Goal: Task Accomplishment & Management: Manage account settings

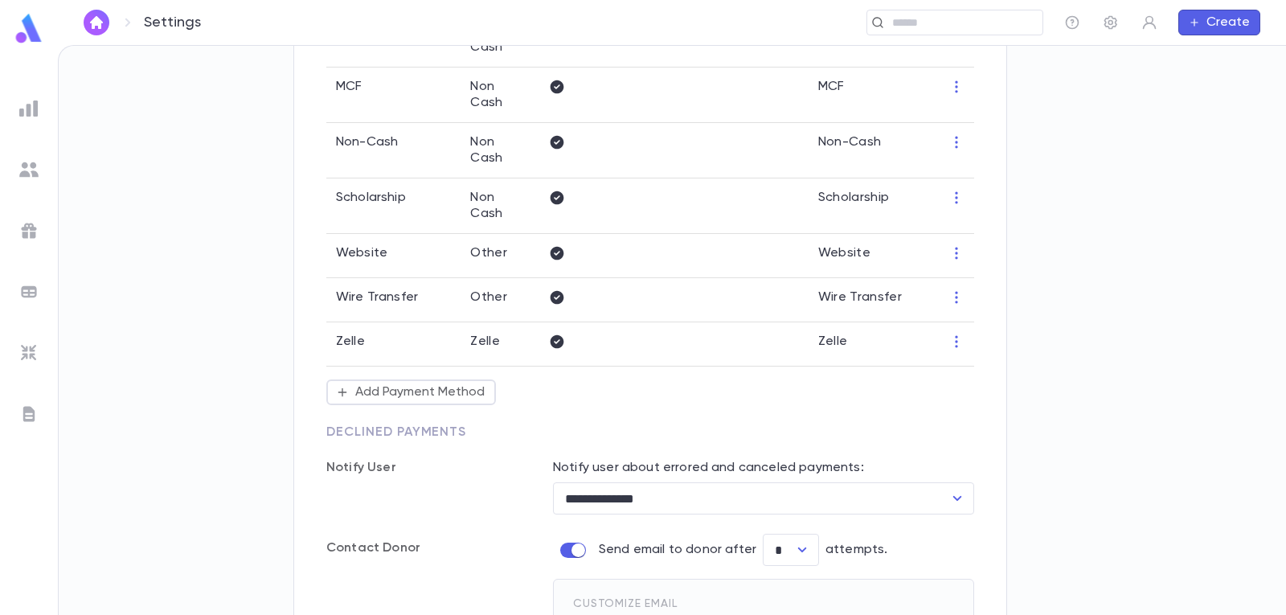
scroll to position [451, 0]
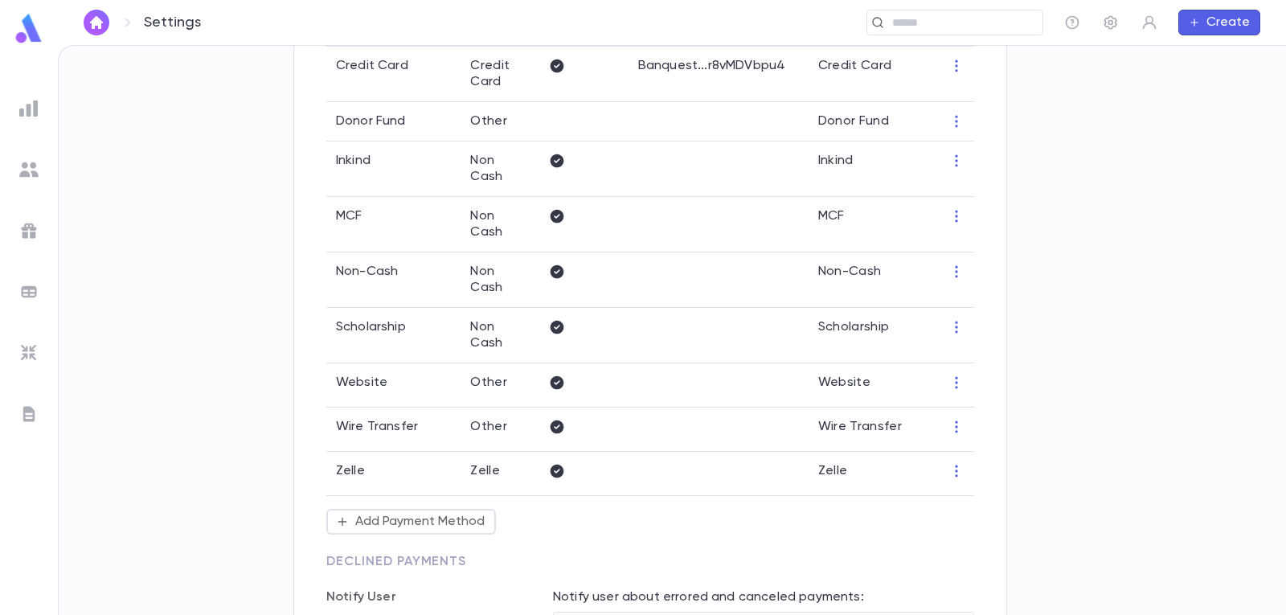
click at [25, 113] on img at bounding box center [28, 108] width 19 height 19
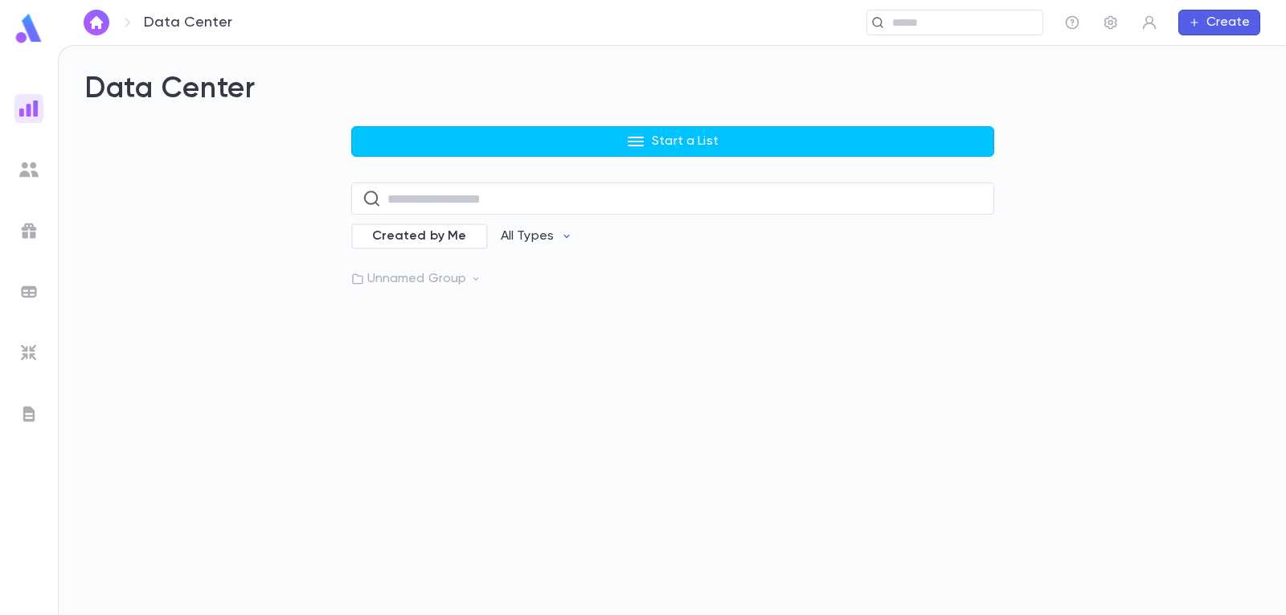
click at [23, 219] on div at bounding box center [28, 230] width 29 height 29
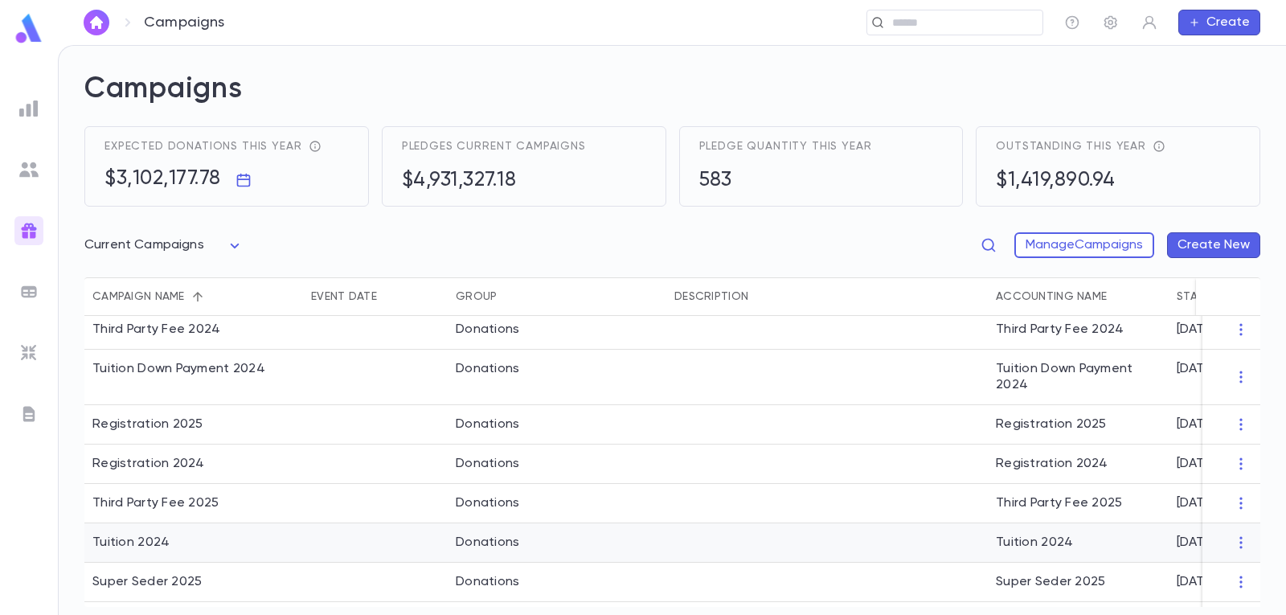
scroll to position [43, 0]
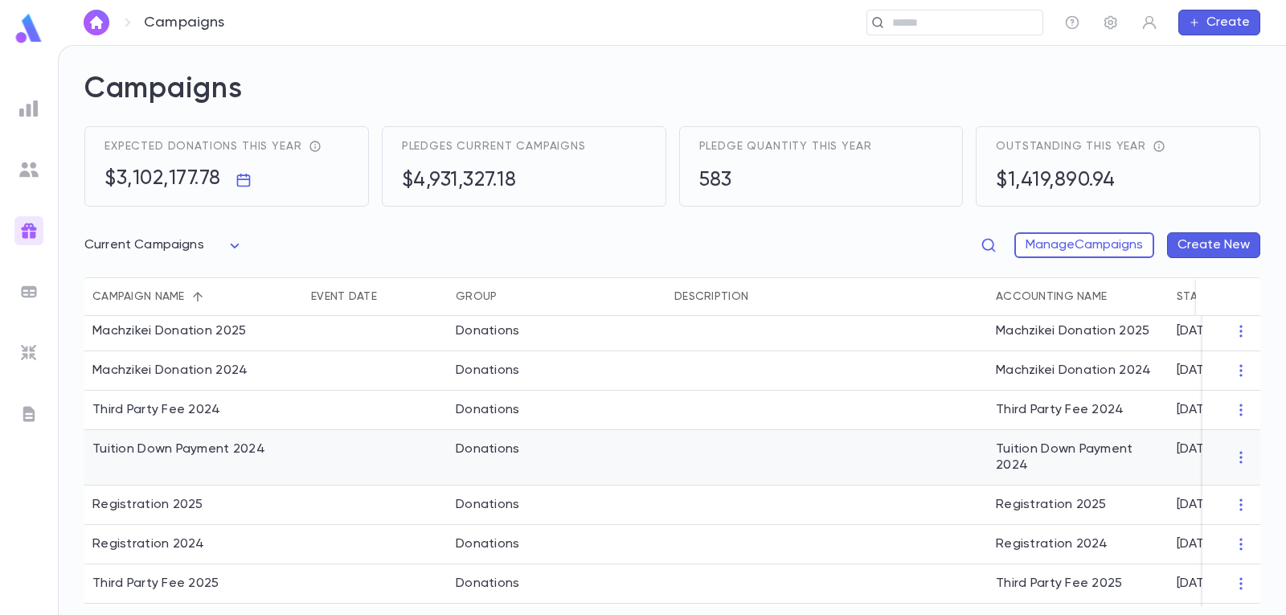
click at [498, 457] on div "Donations" at bounding box center [557, 457] width 219 height 55
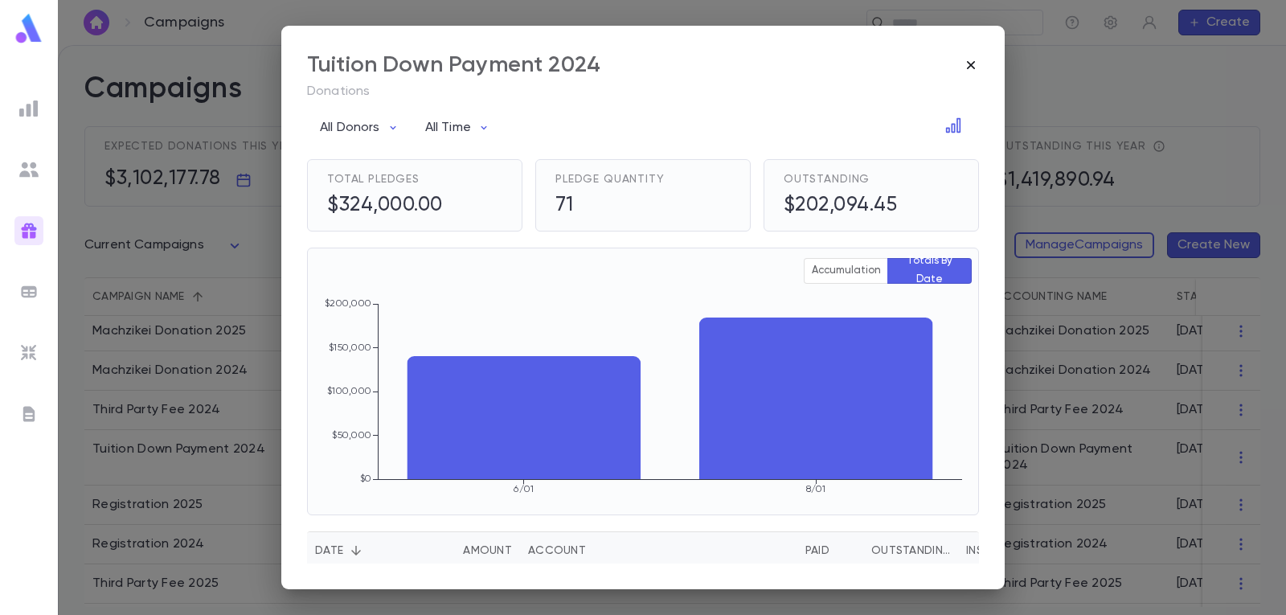
click at [966, 63] on icon "button" at bounding box center [971, 65] width 16 height 16
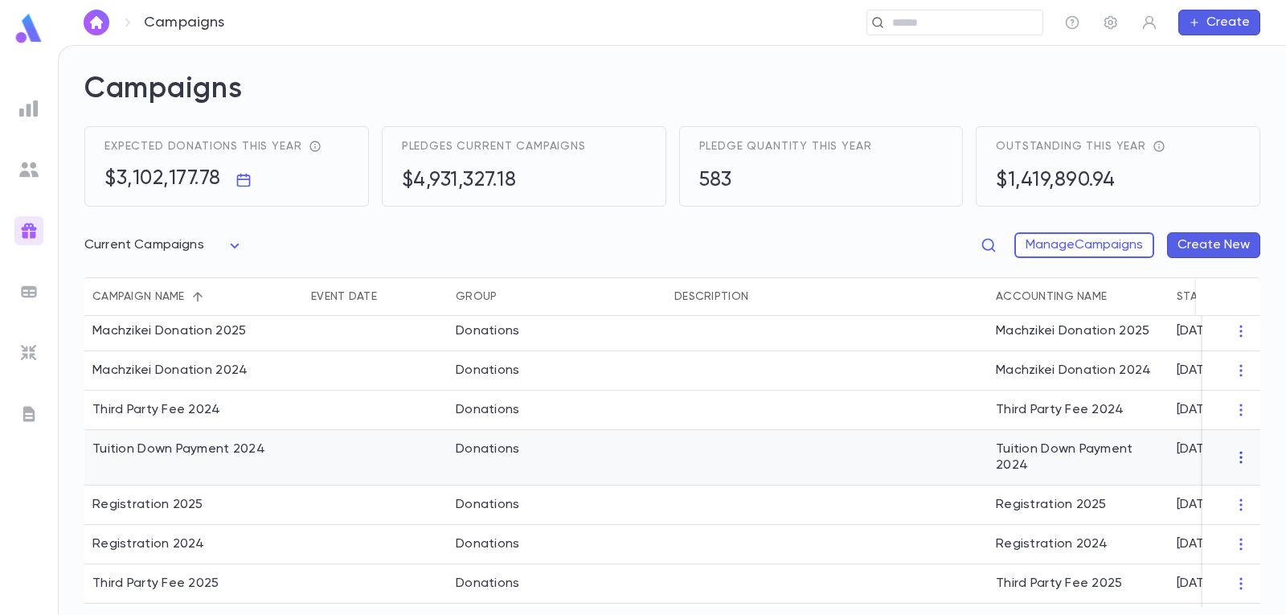
click at [1232, 457] on icon "button" at bounding box center [1240, 457] width 16 height 16
click at [1220, 483] on li "Edit" at bounding box center [1217, 484] width 116 height 26
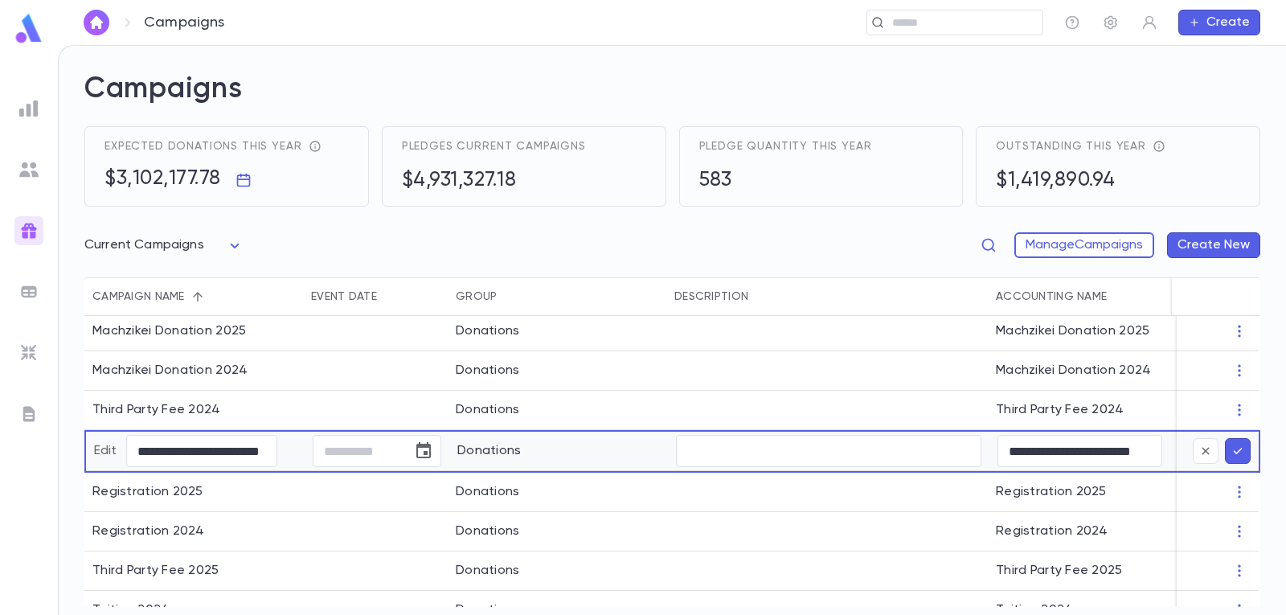
click at [468, 461] on div "Donations" at bounding box center [489, 451] width 64 height 32
click at [1040, 239] on button "Manage Campaigns" at bounding box center [1084, 245] width 140 height 26
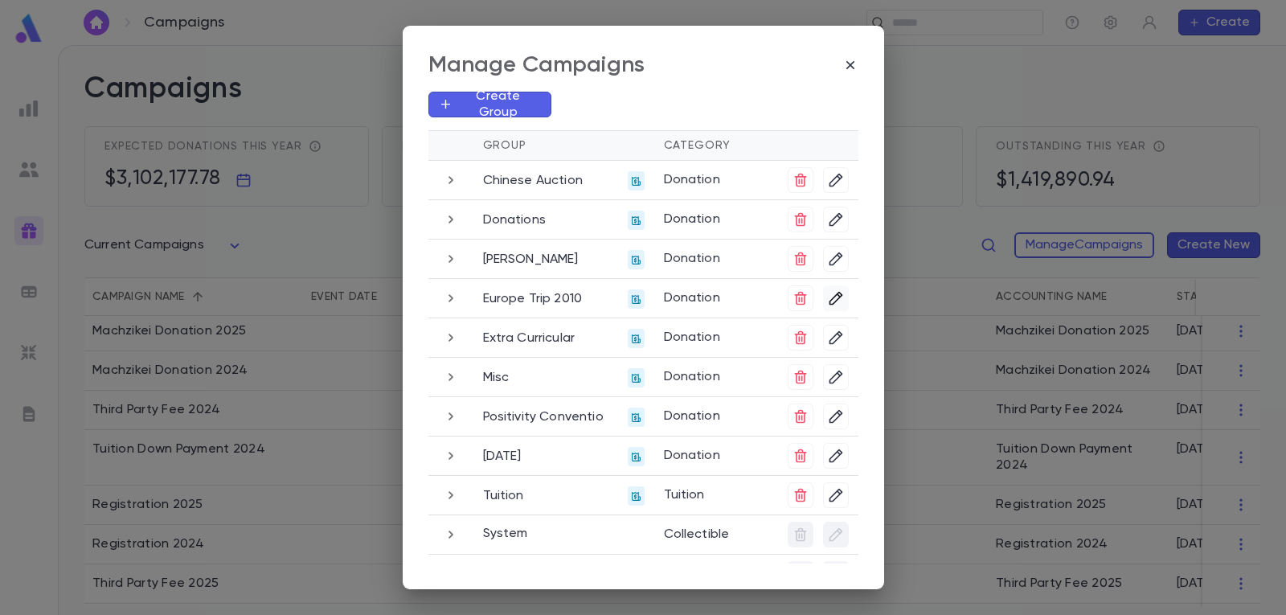
click at [828, 296] on icon "button" at bounding box center [836, 298] width 16 height 16
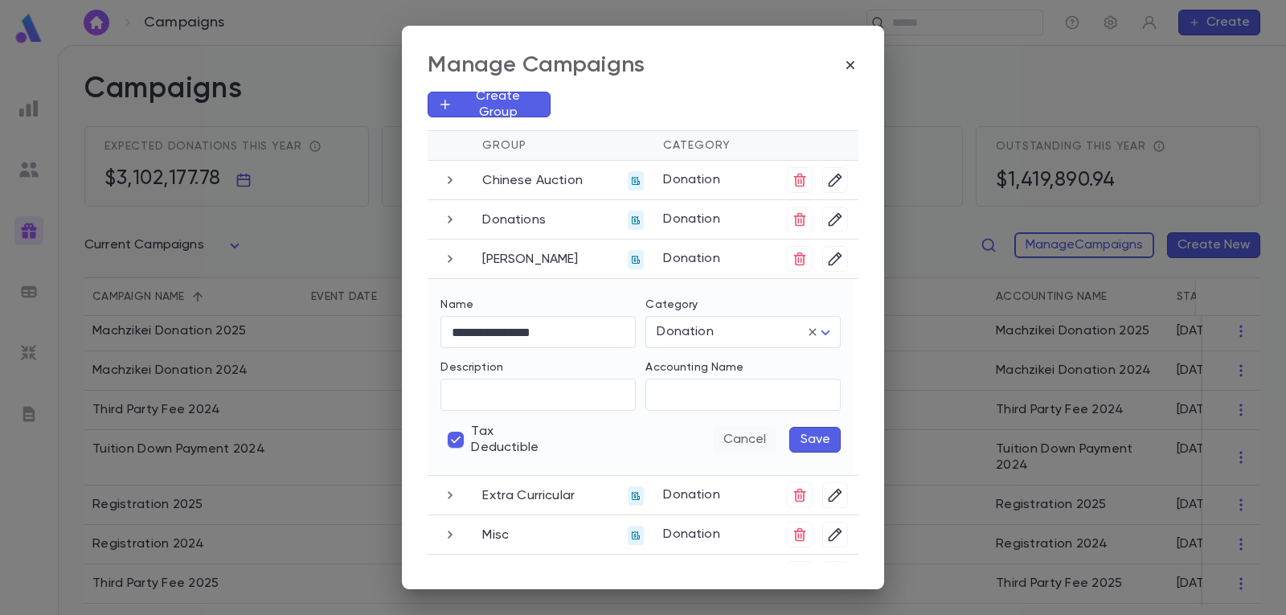
click at [740, 441] on button "Cancel" at bounding box center [744, 440] width 63 height 26
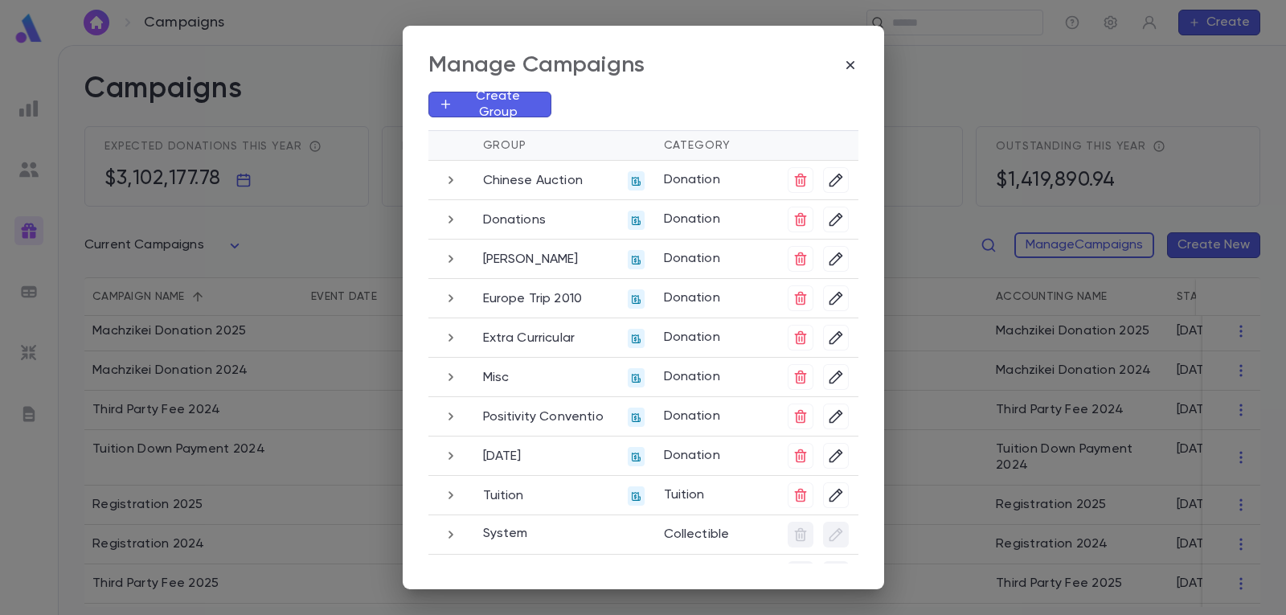
scroll to position [31, 0]
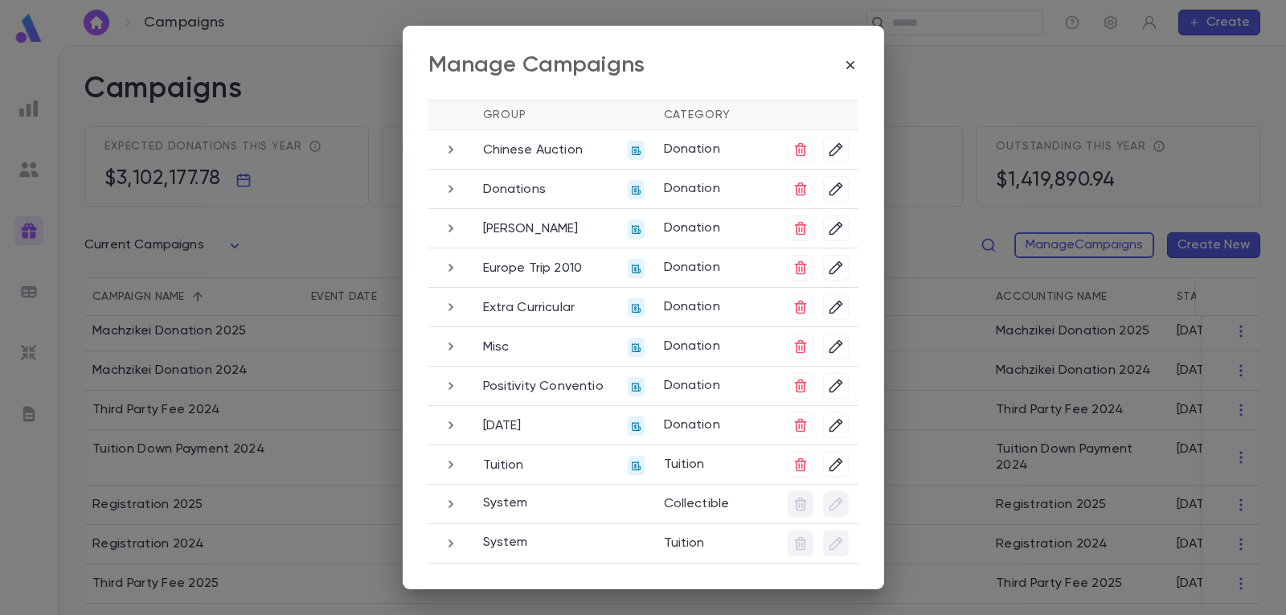
click at [447, 464] on icon "button" at bounding box center [451, 464] width 18 height 19
click at [837, 463] on icon "button" at bounding box center [835, 465] width 14 height 14
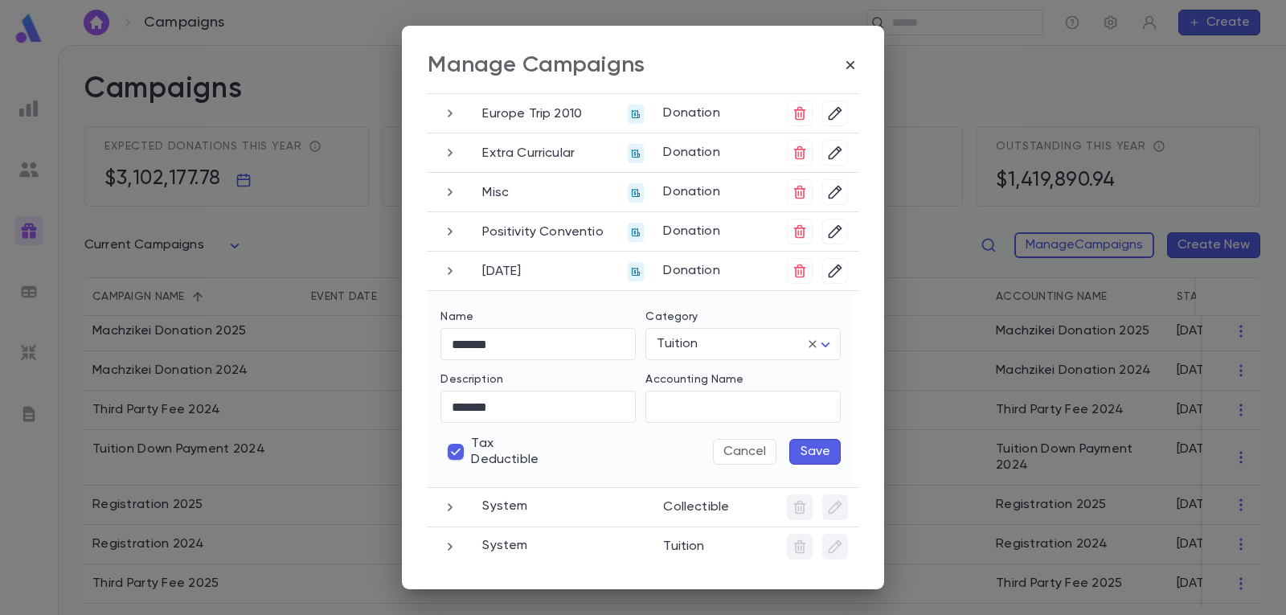
scroll to position [188, 0]
click at [448, 272] on icon "button" at bounding box center [450, 267] width 18 height 19
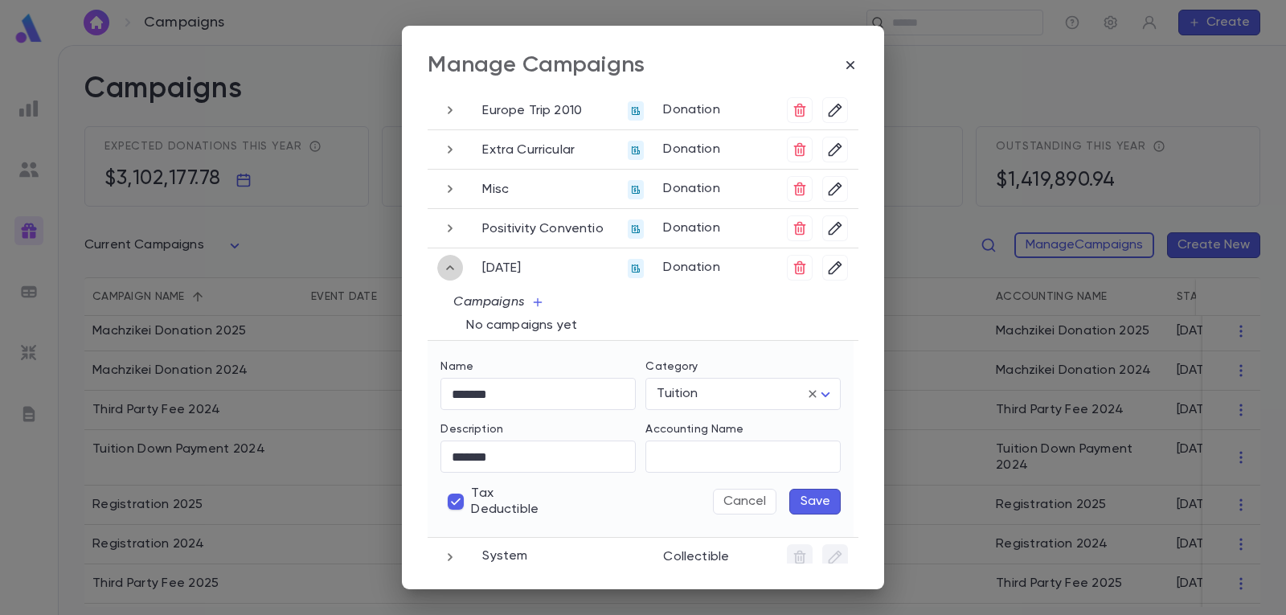
click at [449, 259] on icon "button" at bounding box center [450, 267] width 18 height 19
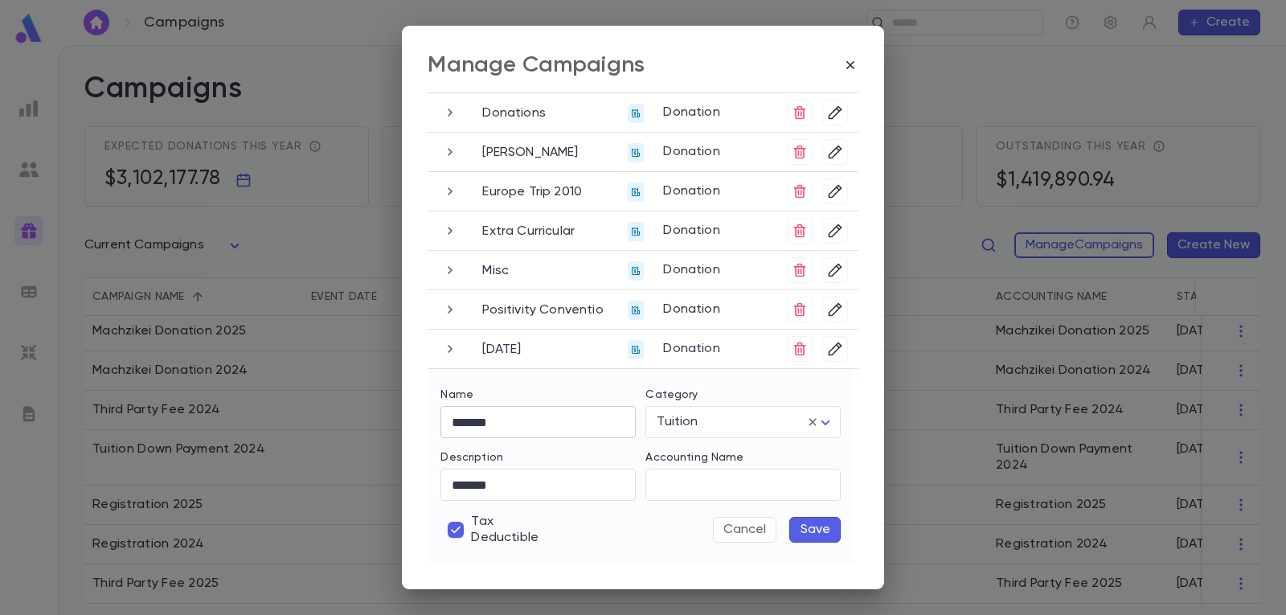
scroll to position [108, 0]
click at [758, 519] on button "Cancel" at bounding box center [744, 529] width 63 height 26
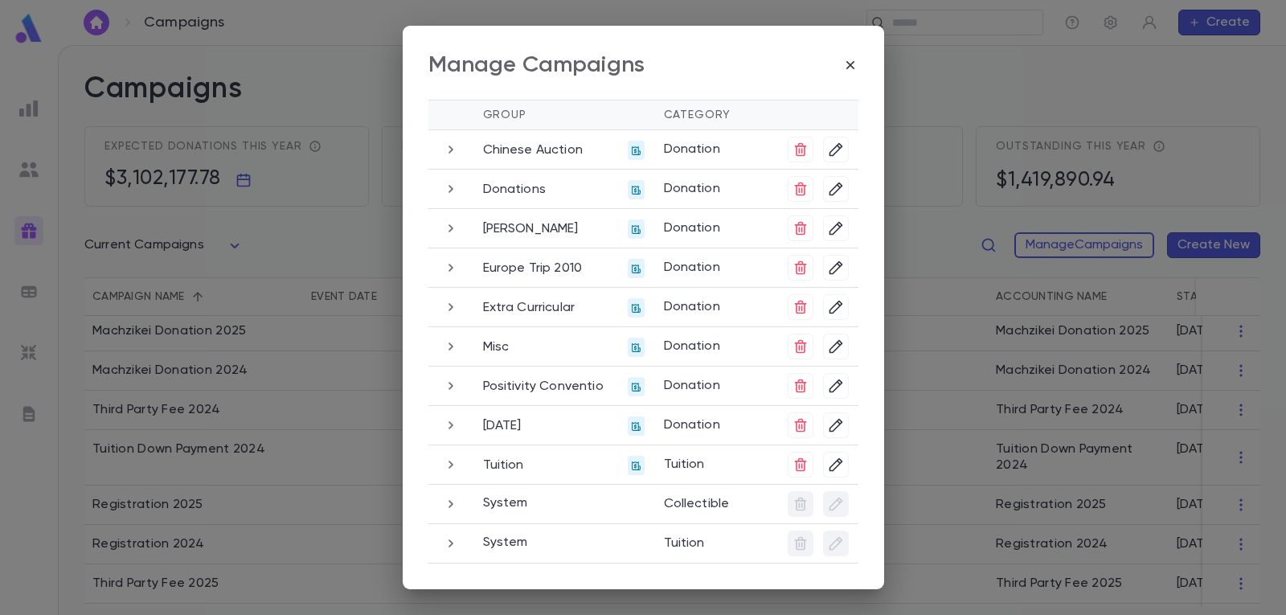
scroll to position [31, 0]
click at [444, 470] on icon "button" at bounding box center [451, 464] width 18 height 19
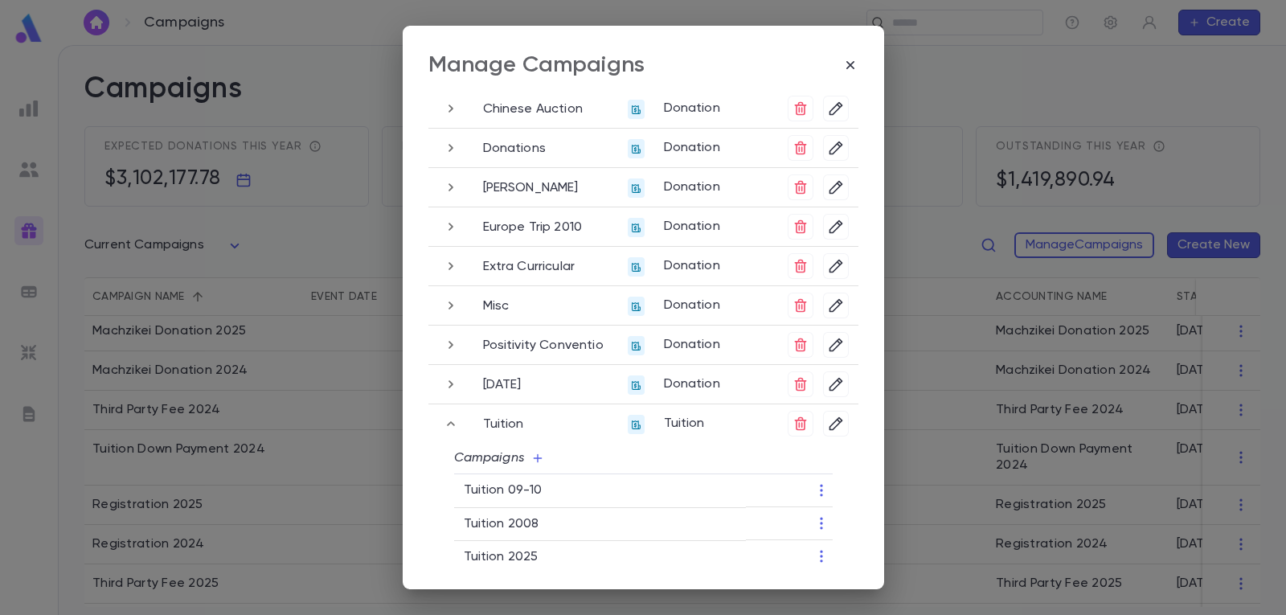
scroll to position [111, 0]
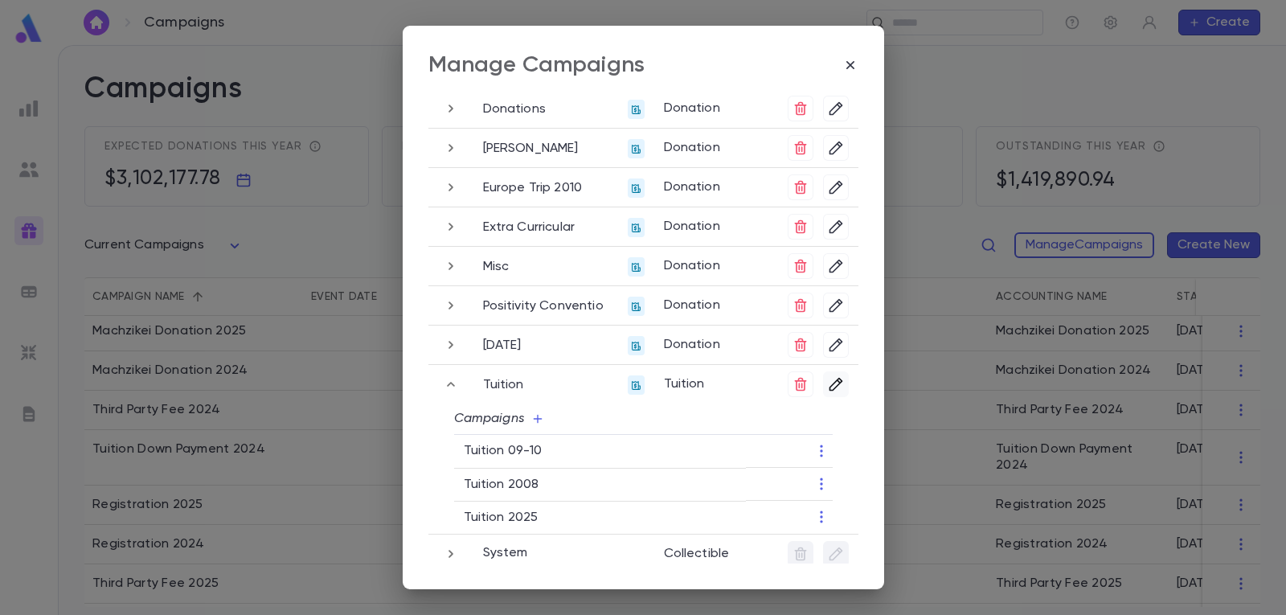
click at [828, 388] on icon "button" at bounding box center [836, 384] width 16 height 16
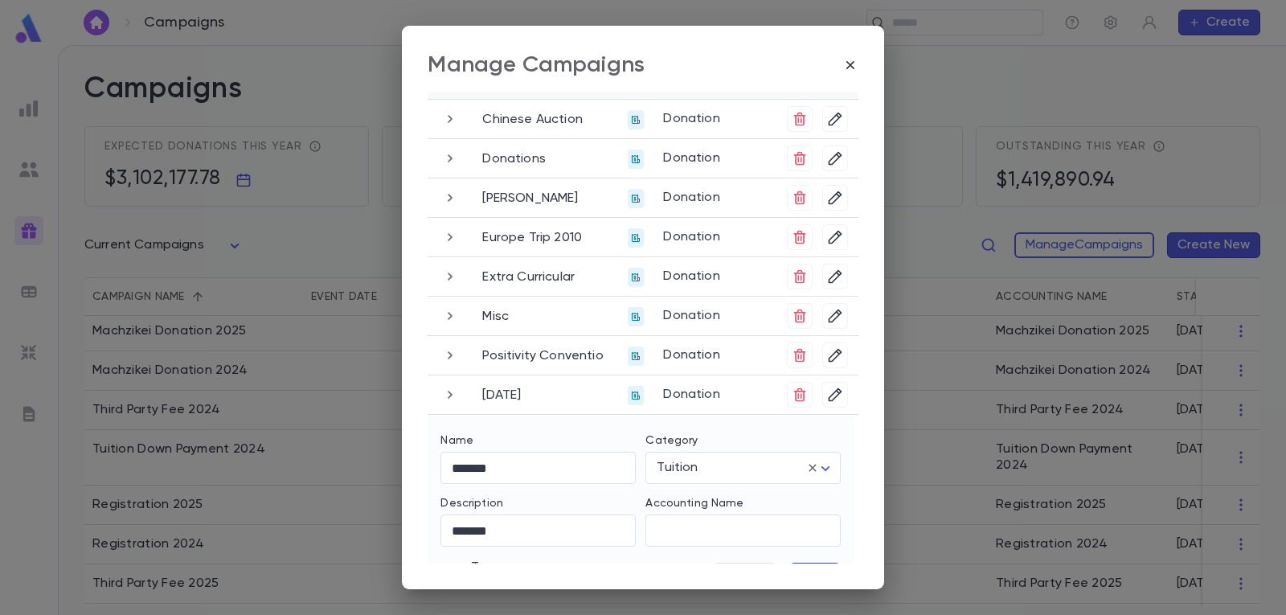
scroll to position [161, 0]
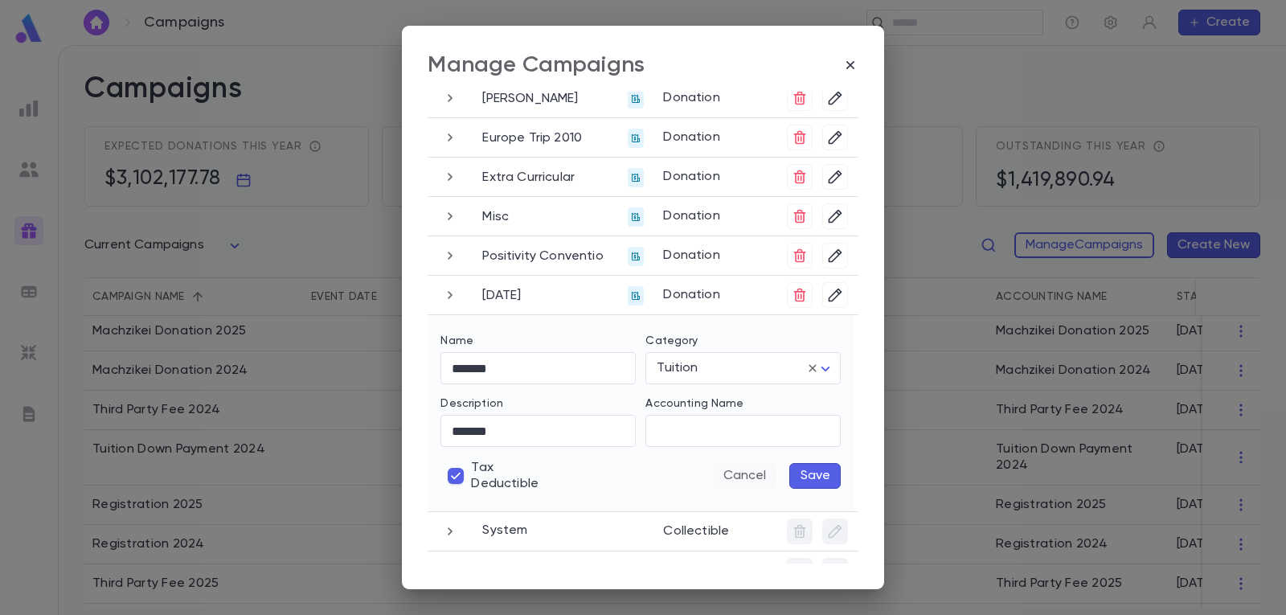
click at [744, 480] on button "Cancel" at bounding box center [744, 476] width 63 height 26
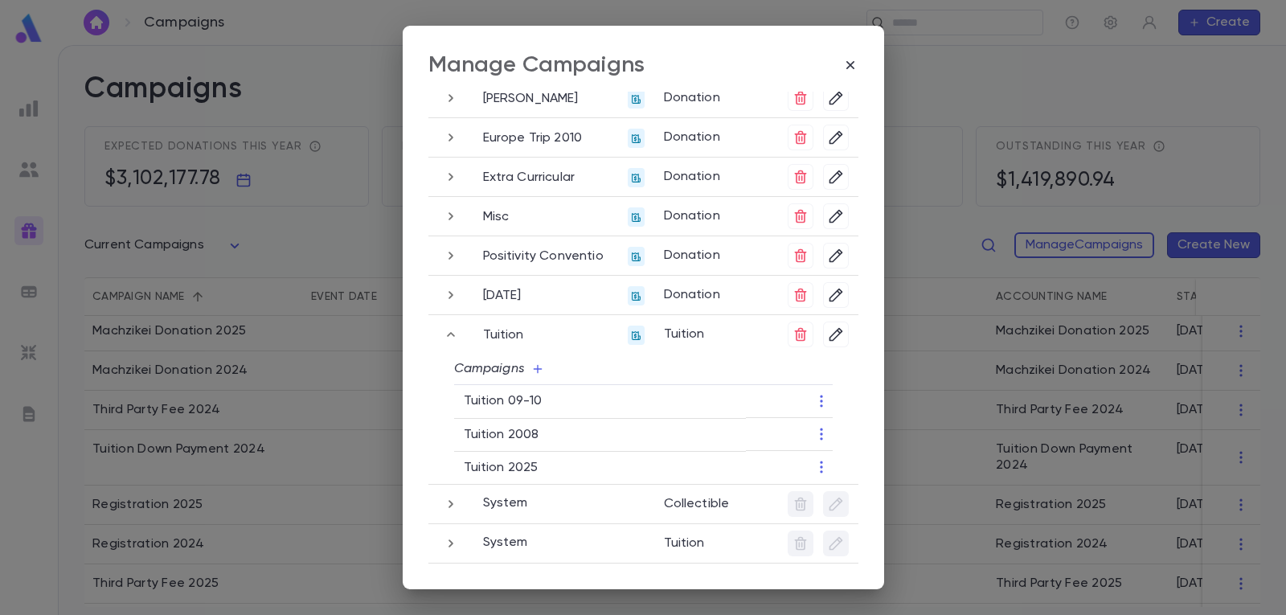
click at [816, 403] on icon "button" at bounding box center [821, 401] width 16 height 16
click at [829, 424] on li "Edit" at bounding box center [872, 428] width 116 height 26
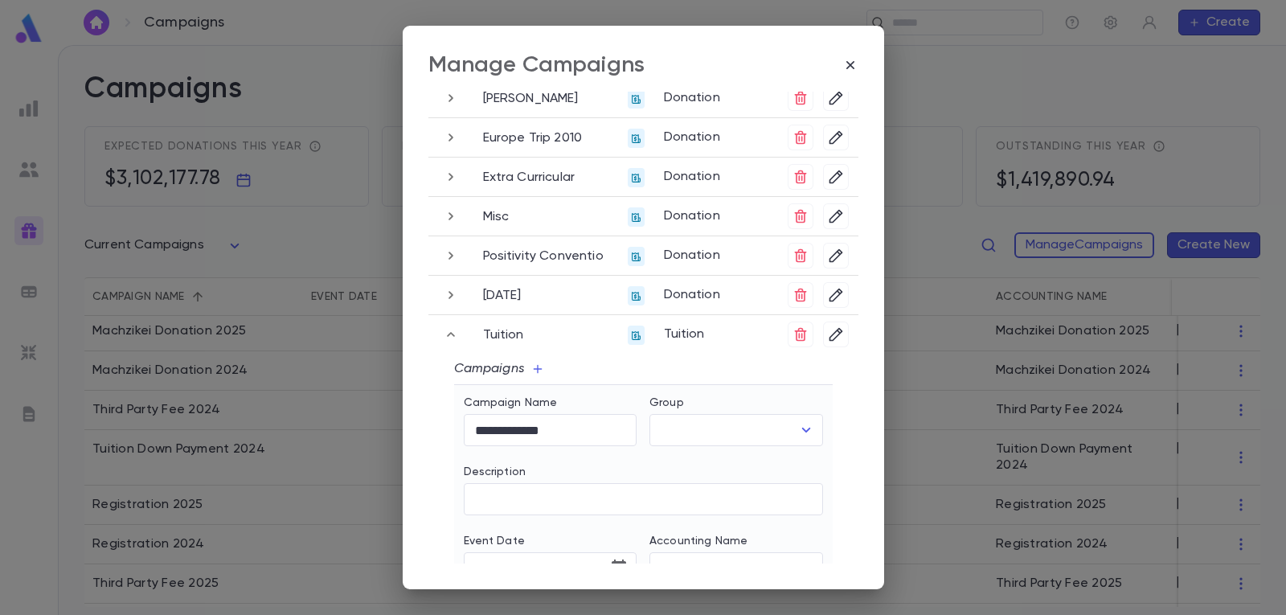
type input "*******"
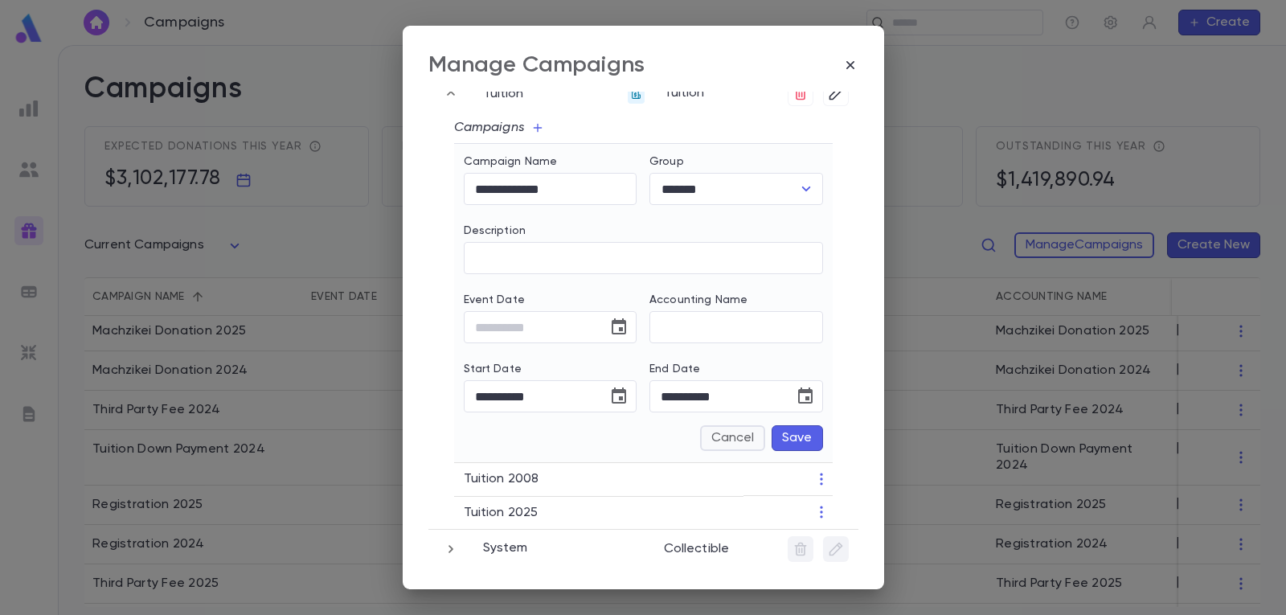
click at [732, 440] on button "Cancel" at bounding box center [732, 438] width 65 height 26
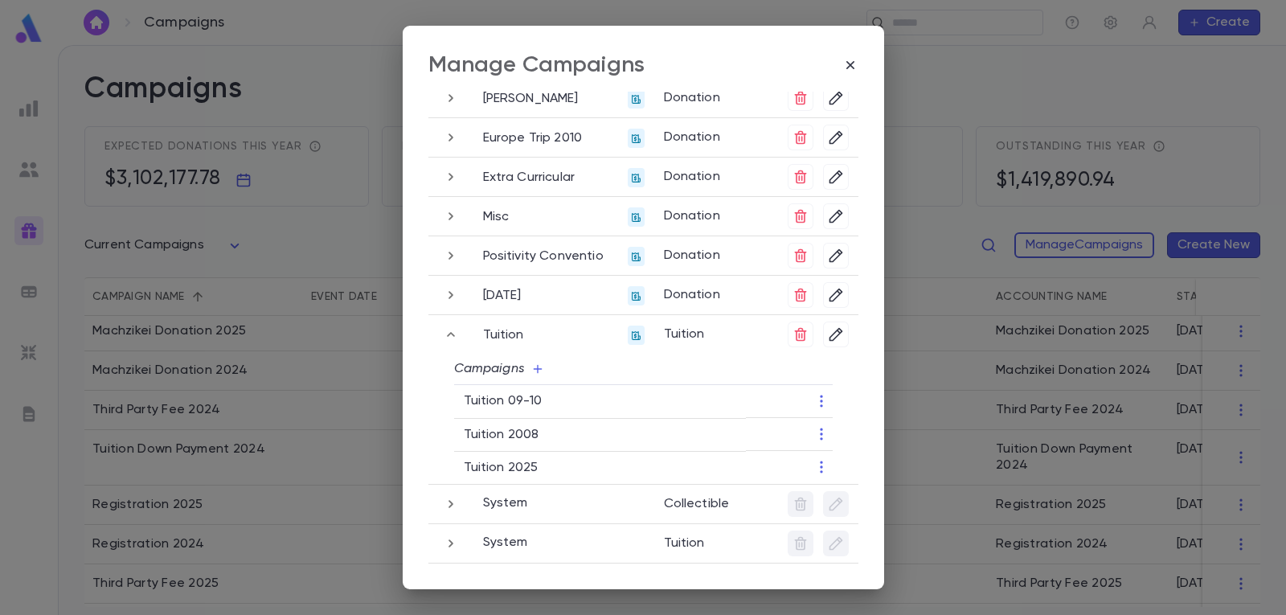
click at [442, 505] on icon "button" at bounding box center [451, 503] width 18 height 19
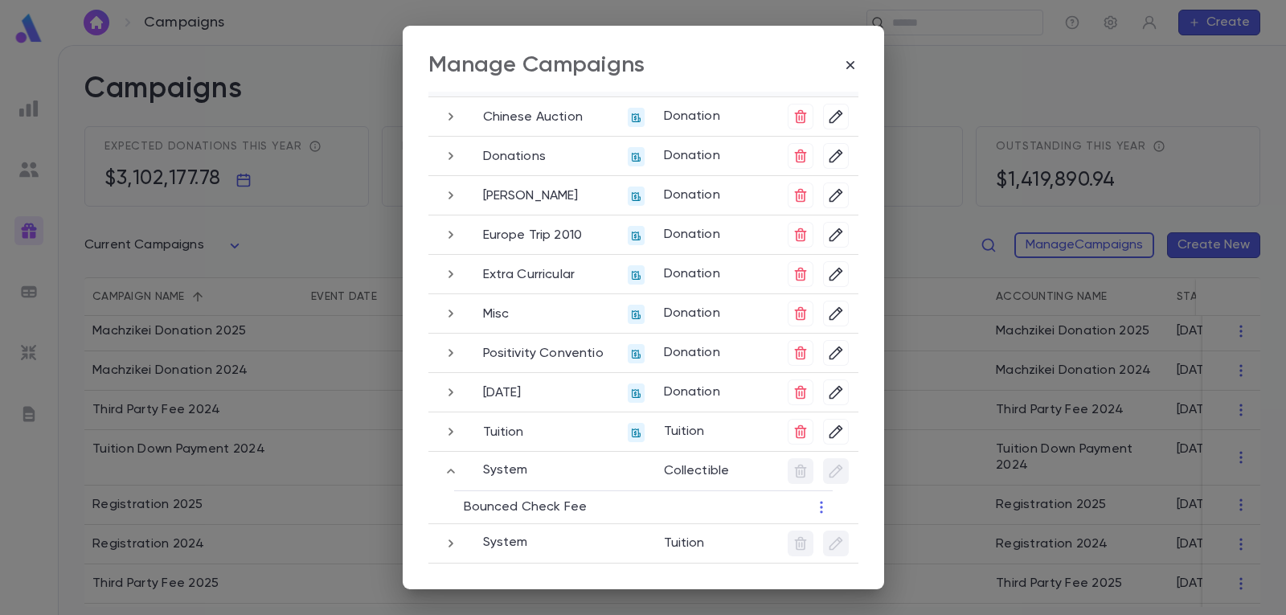
scroll to position [63, 0]
click at [456, 476] on button "button" at bounding box center [451, 471] width 26 height 26
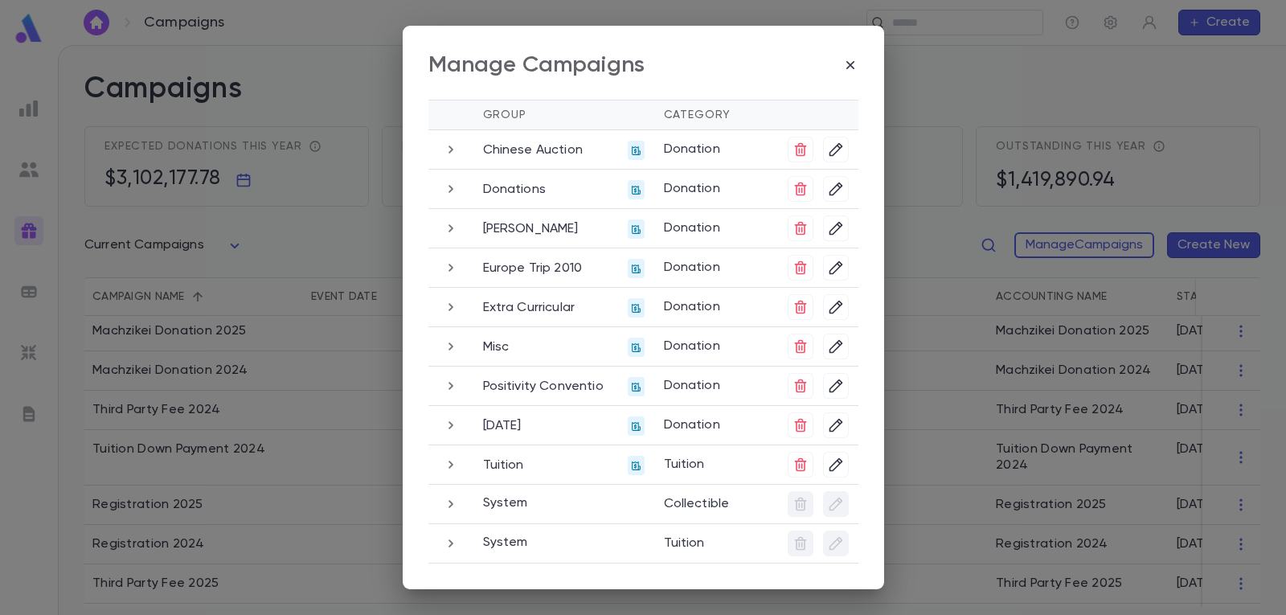
click at [452, 535] on icon "button" at bounding box center [451, 542] width 18 height 19
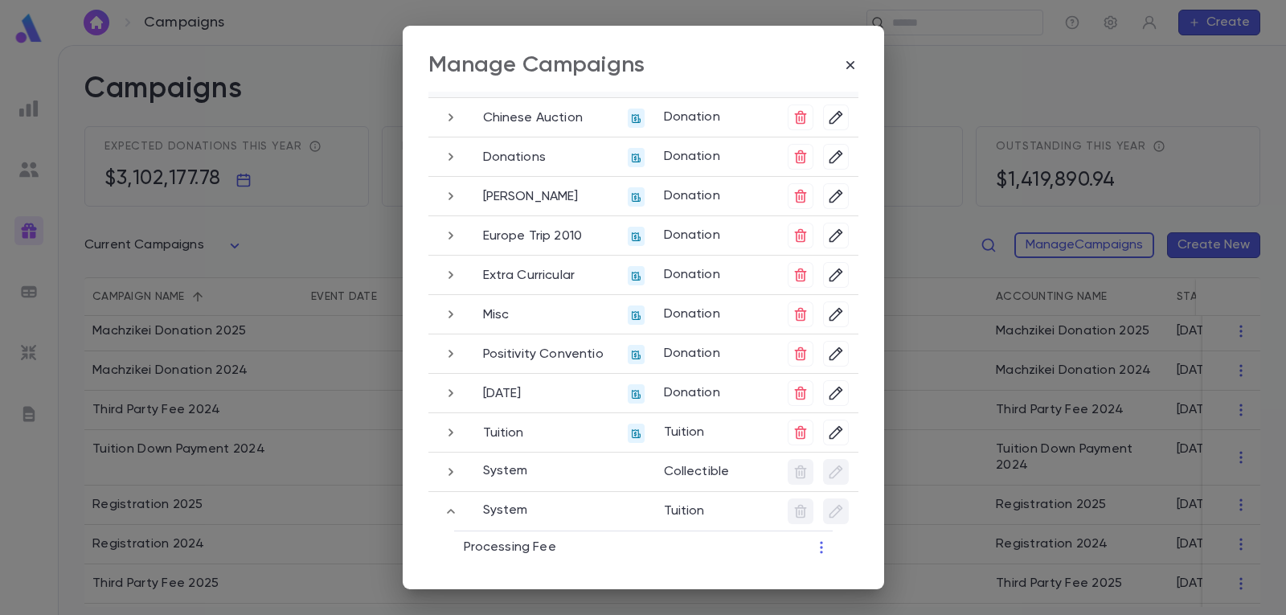
scroll to position [63, 0]
click at [447, 509] on icon "button" at bounding box center [451, 510] width 8 height 5
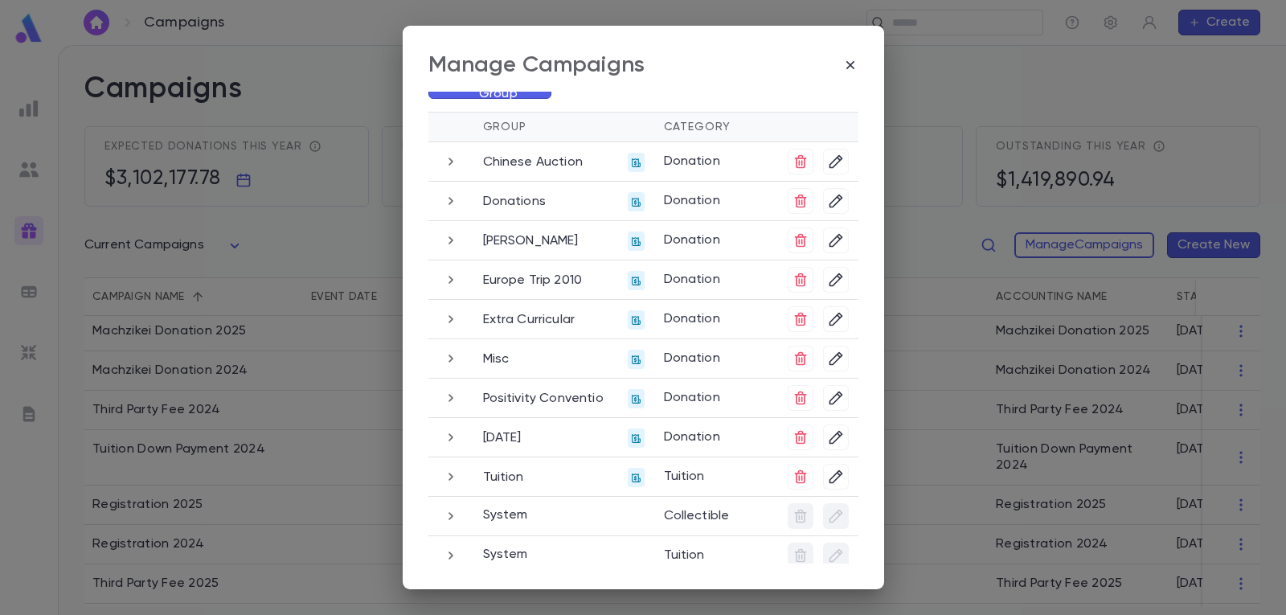
scroll to position [0, 0]
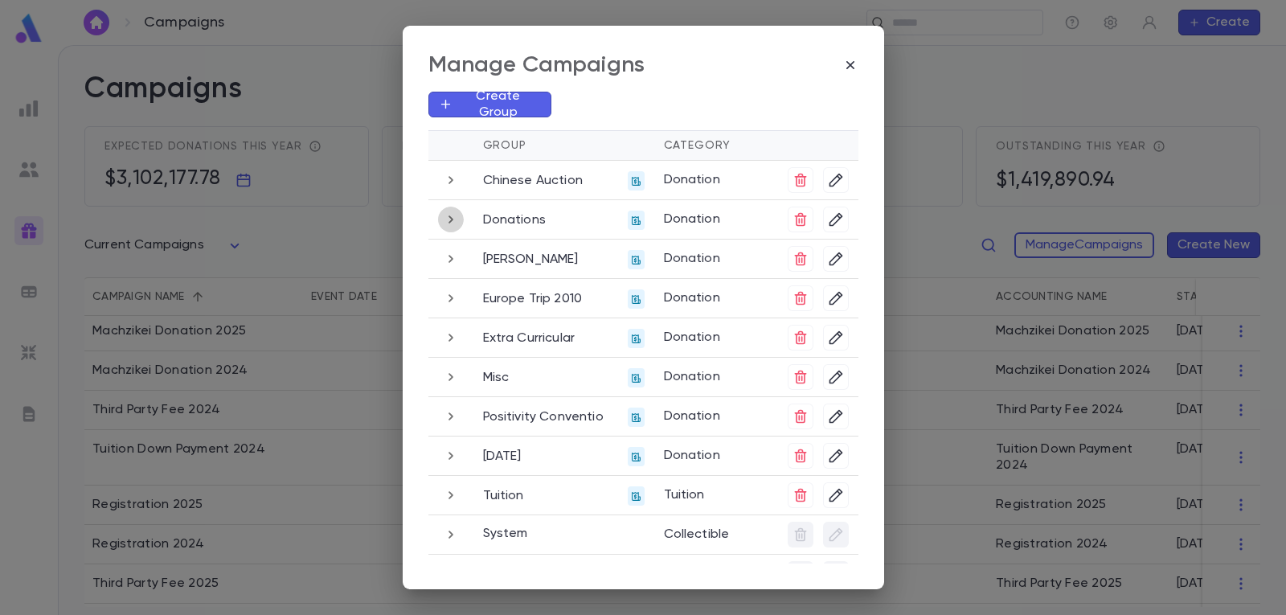
click at [446, 227] on icon "button" at bounding box center [451, 219] width 18 height 19
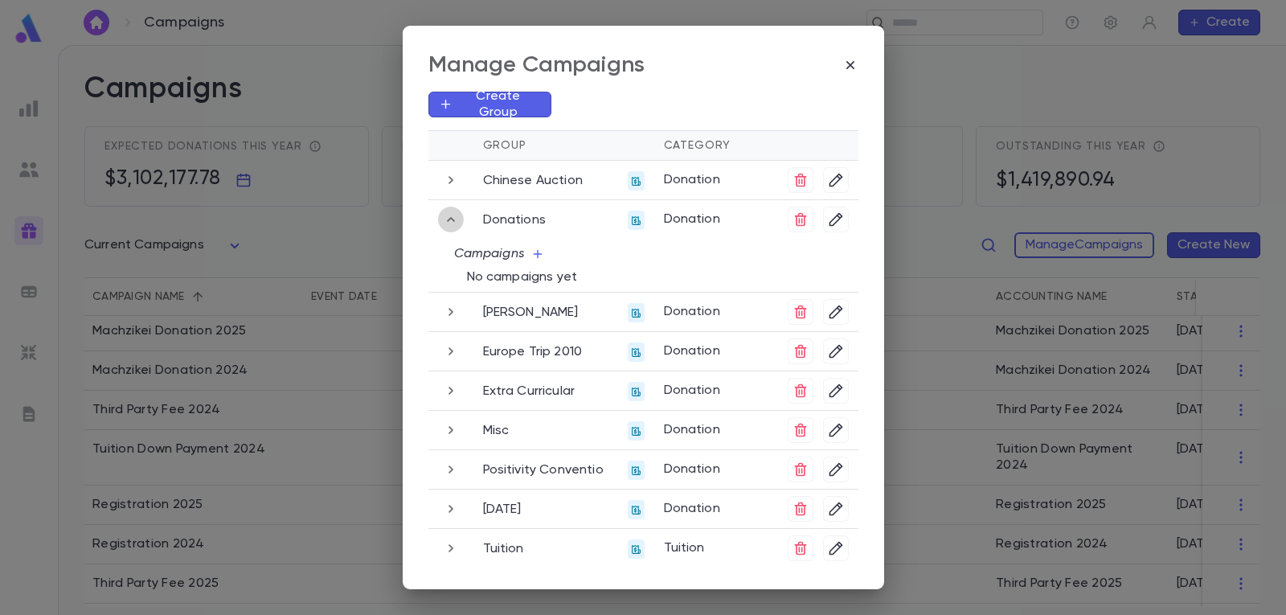
click at [446, 227] on icon "button" at bounding box center [451, 219] width 18 height 19
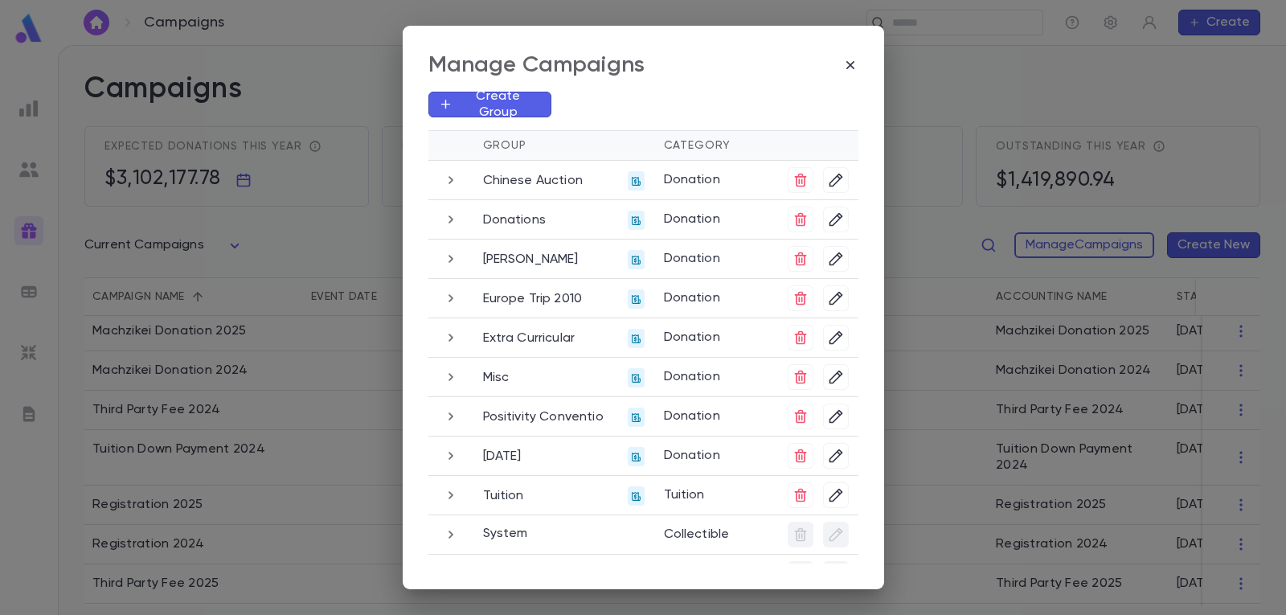
click at [452, 179] on icon "button" at bounding box center [451, 179] width 18 height 19
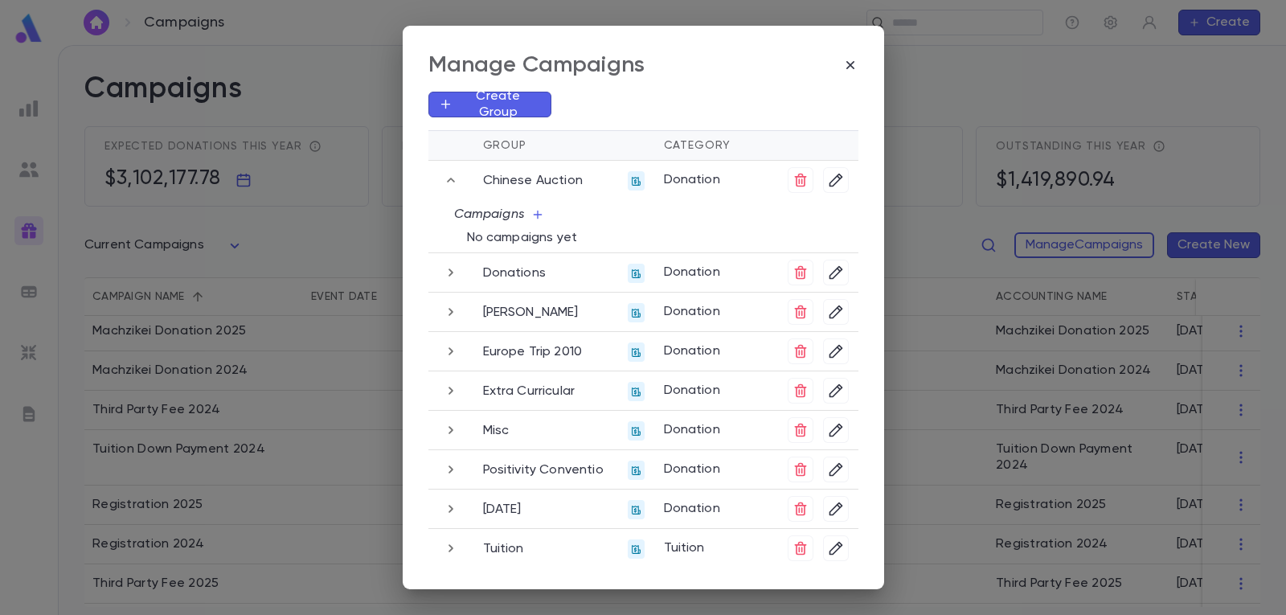
click at [452, 179] on icon "button" at bounding box center [451, 179] width 18 height 19
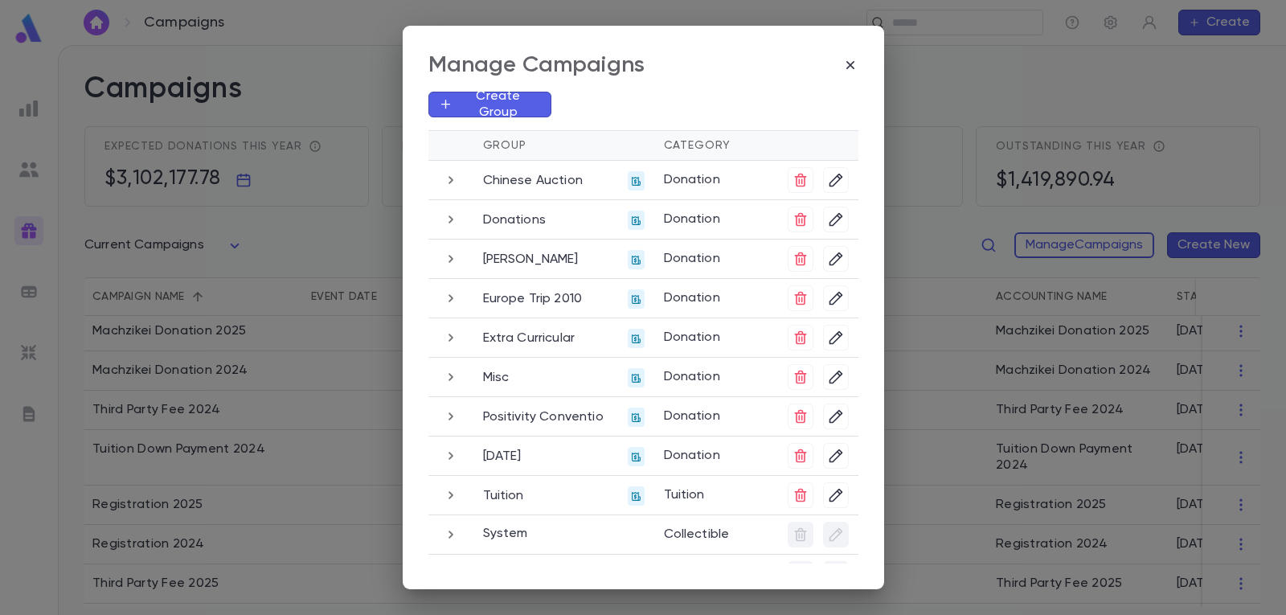
click at [455, 341] on icon "button" at bounding box center [451, 337] width 18 height 19
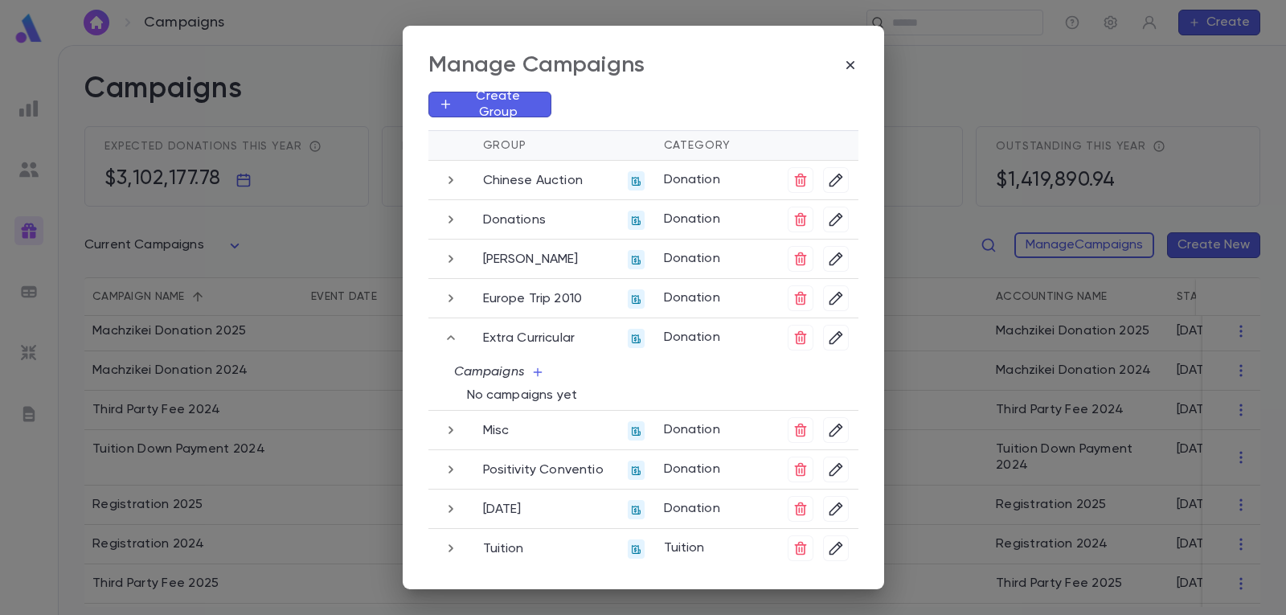
click at [455, 341] on icon "button" at bounding box center [451, 337] width 18 height 19
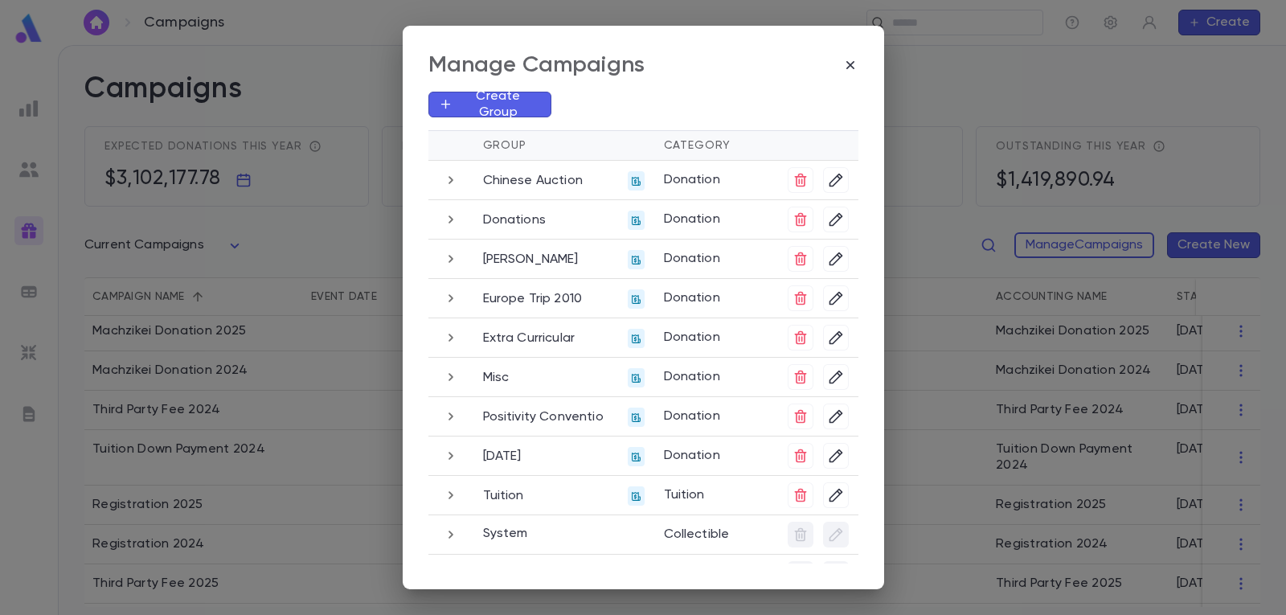
click at [453, 394] on td at bounding box center [450, 377] width 45 height 39
click at [447, 382] on icon "button" at bounding box center [451, 376] width 18 height 19
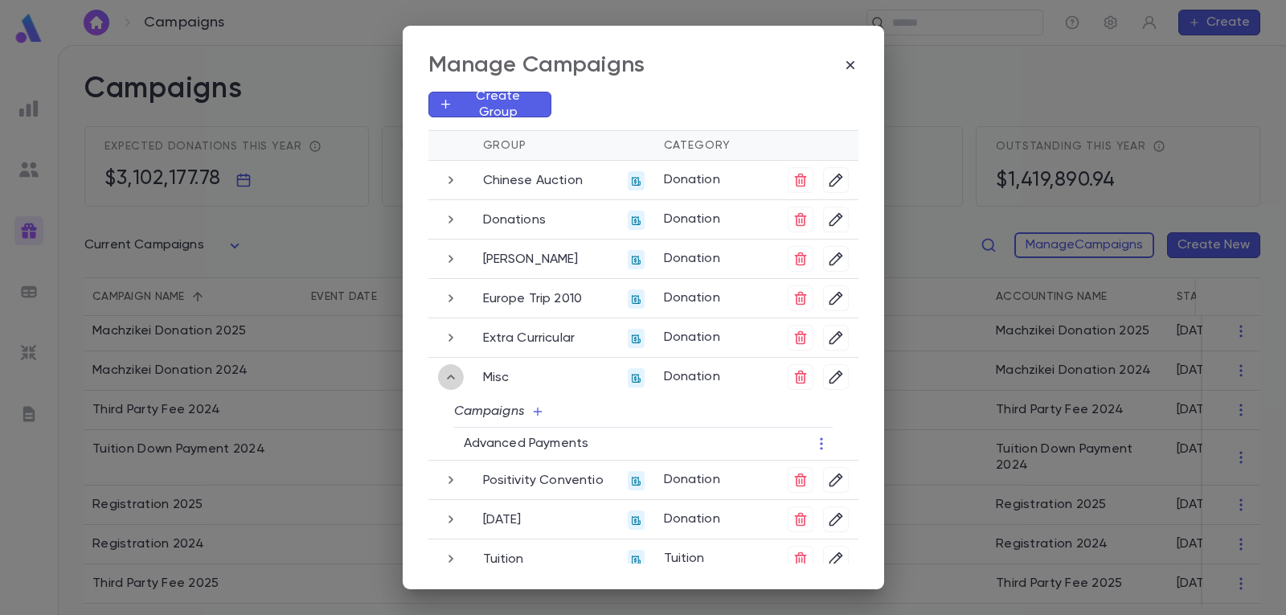
click at [452, 378] on icon "button" at bounding box center [451, 376] width 18 height 19
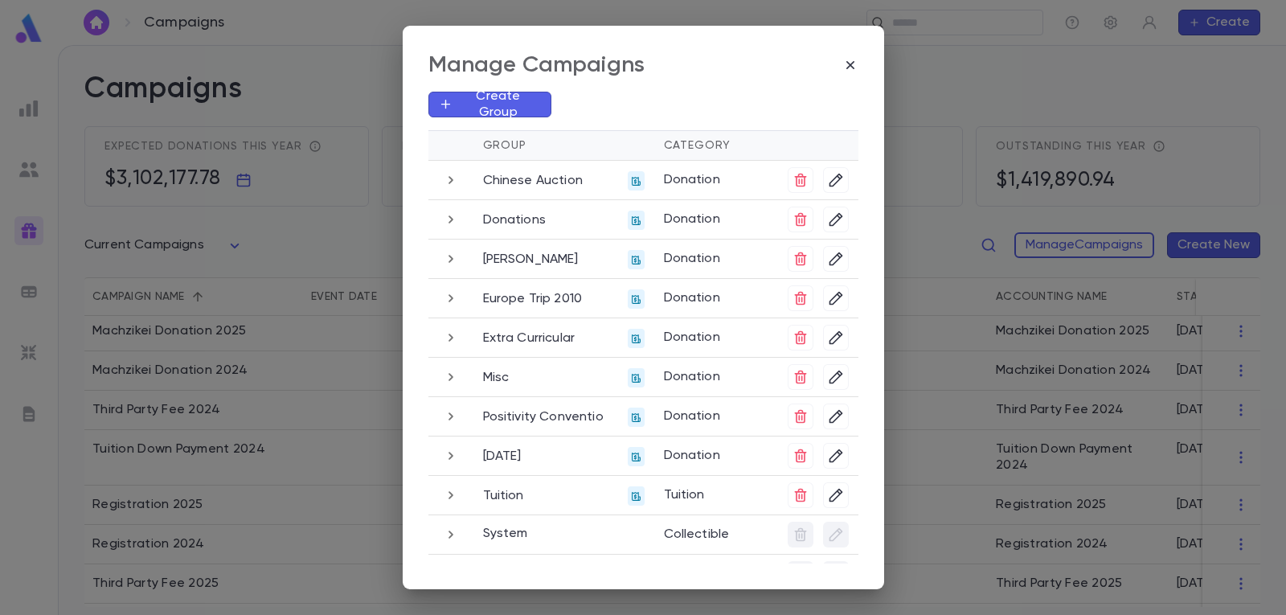
click at [444, 501] on icon "button" at bounding box center [451, 494] width 18 height 19
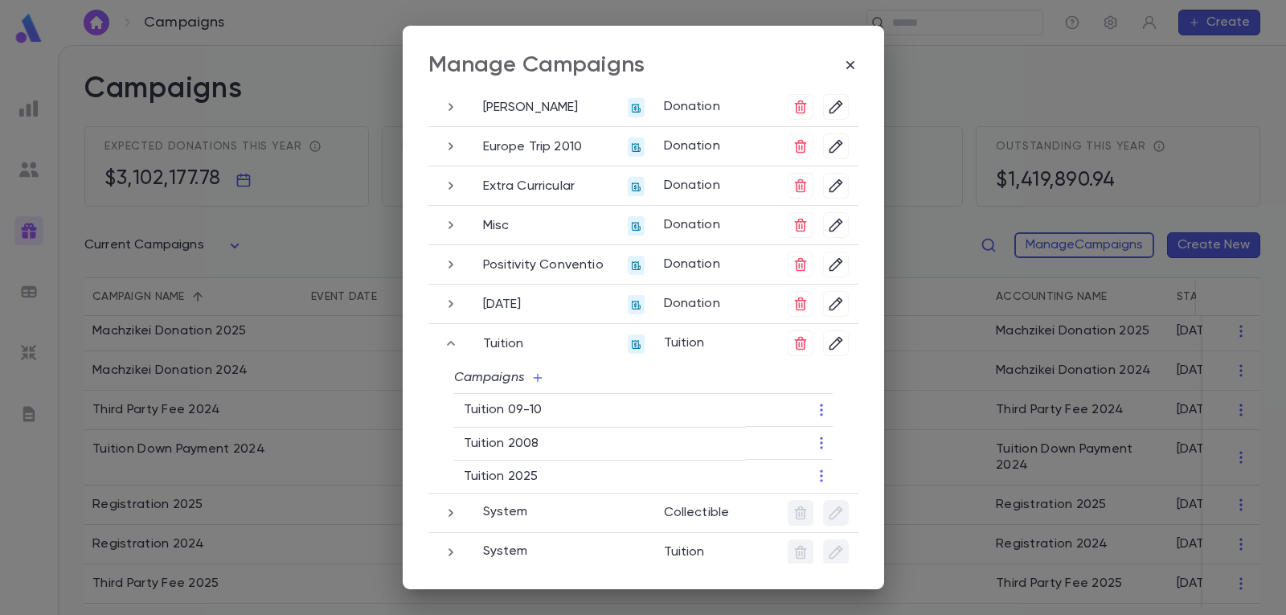
scroll to position [161, 0]
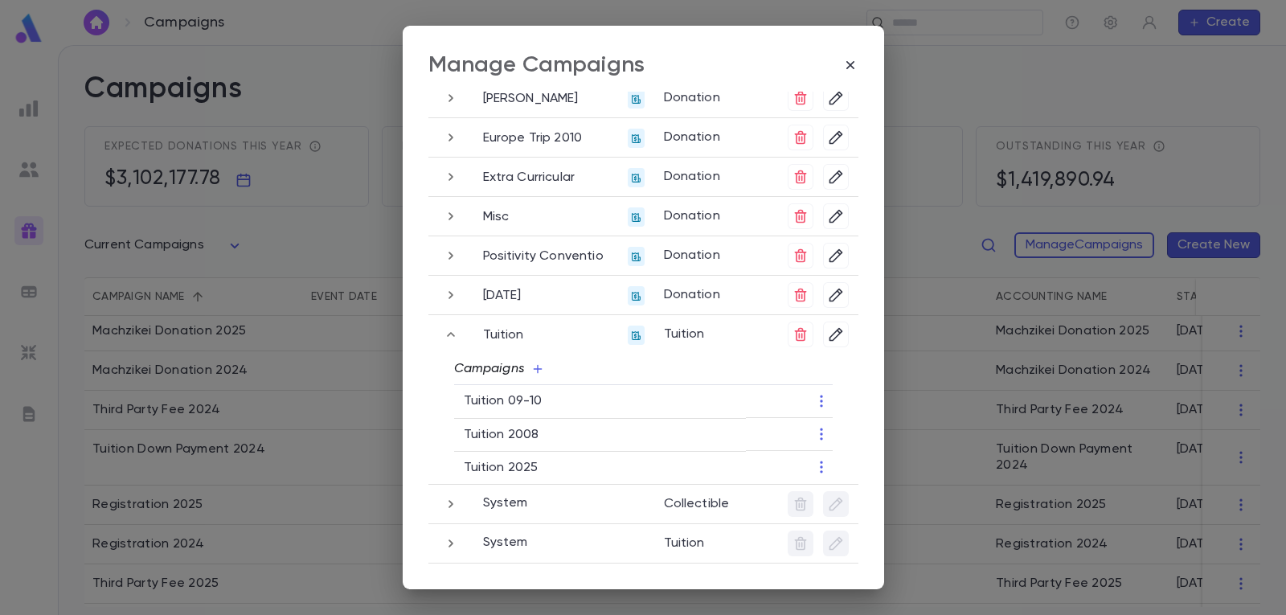
click at [532, 374] on icon "button" at bounding box center [537, 368] width 13 height 13
click at [576, 374] on div at bounding box center [643, 307] width 1286 height 615
click at [856, 59] on icon "button" at bounding box center [850, 65] width 16 height 16
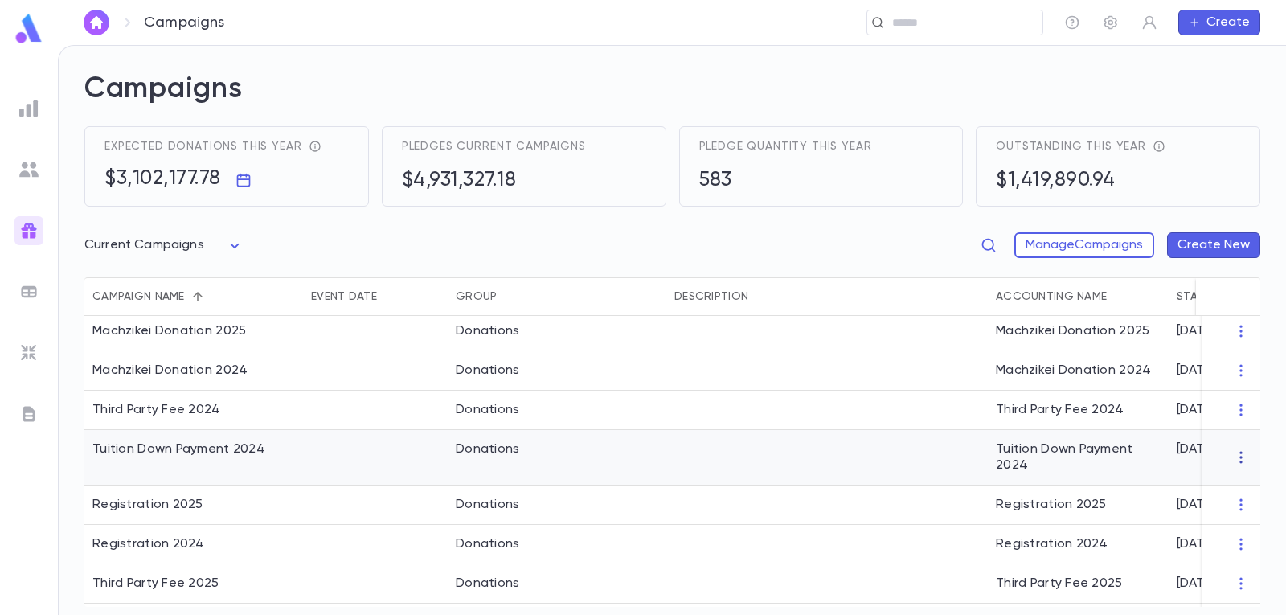
click at [1239, 453] on icon "button" at bounding box center [1240, 458] width 2 height 12
click at [1190, 539] on li "Change Group" at bounding box center [1217, 535] width 116 height 26
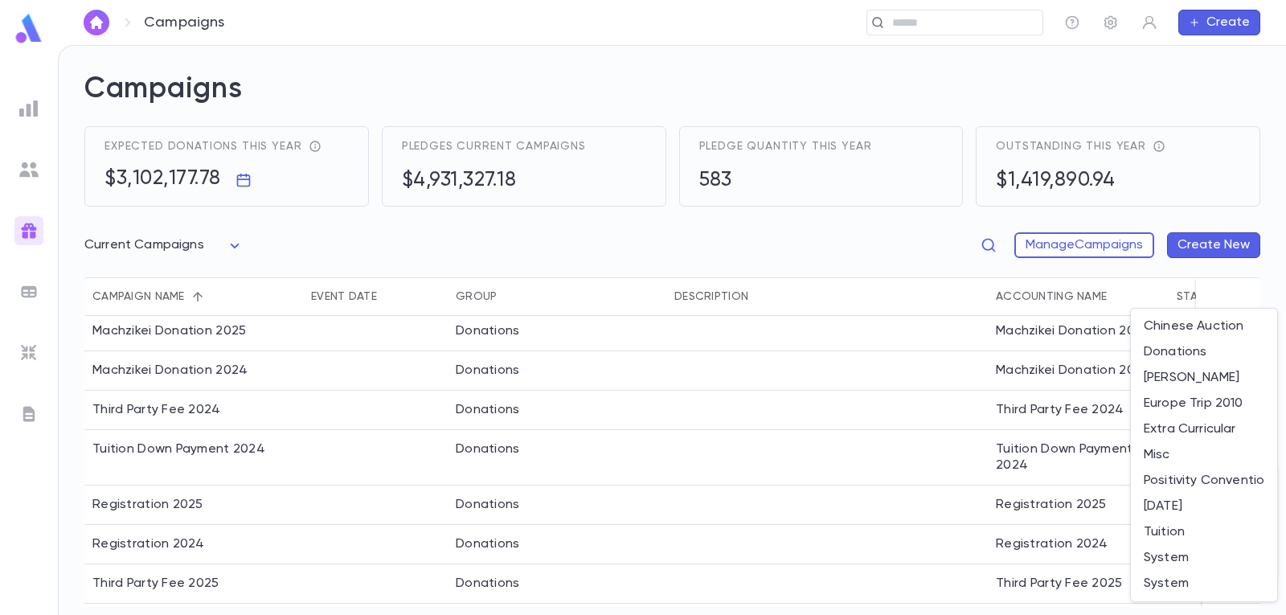
click at [802, 251] on div at bounding box center [643, 307] width 1286 height 615
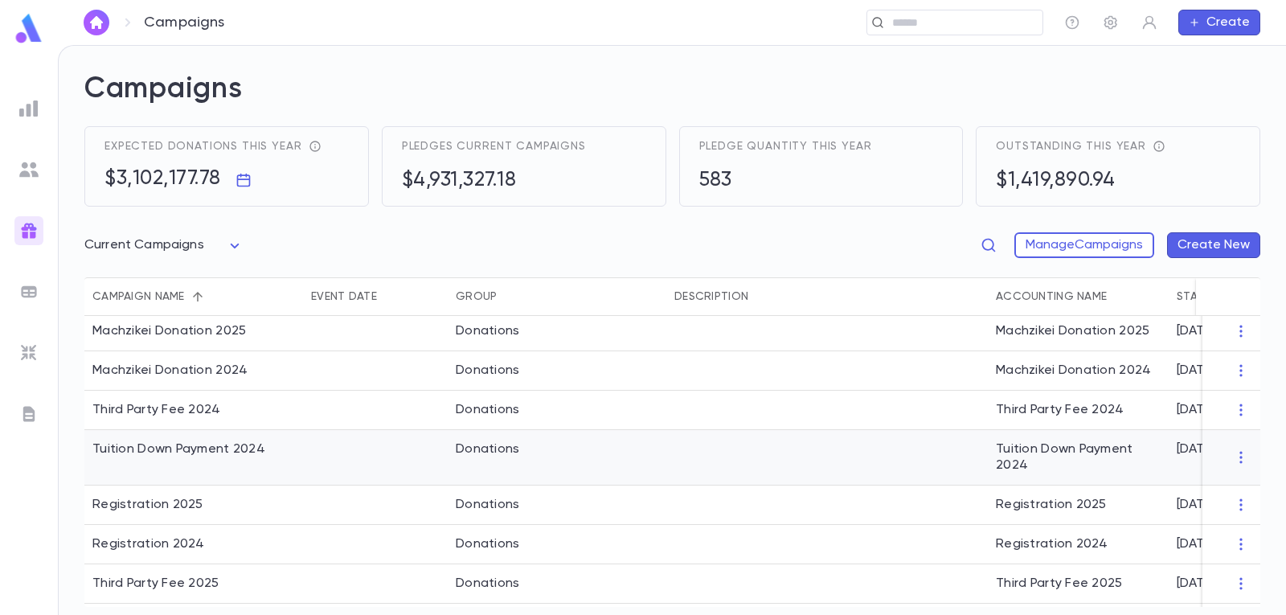
click at [1241, 469] on div at bounding box center [1231, 457] width 58 height 55
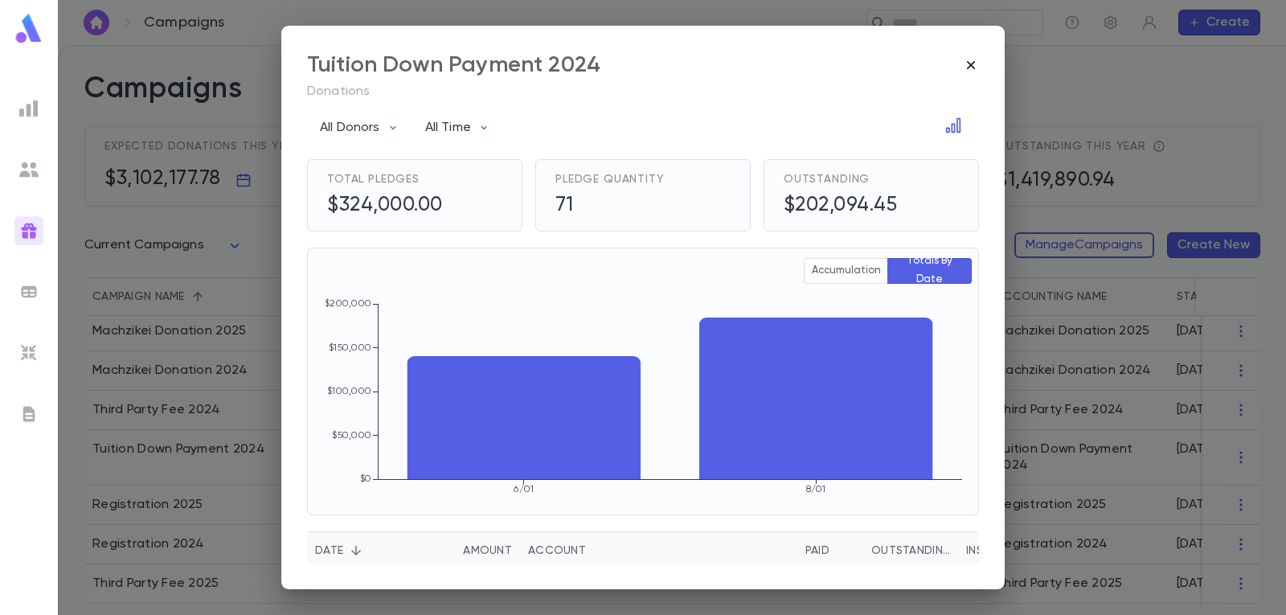
click at [966, 63] on icon "button" at bounding box center [971, 65] width 16 height 16
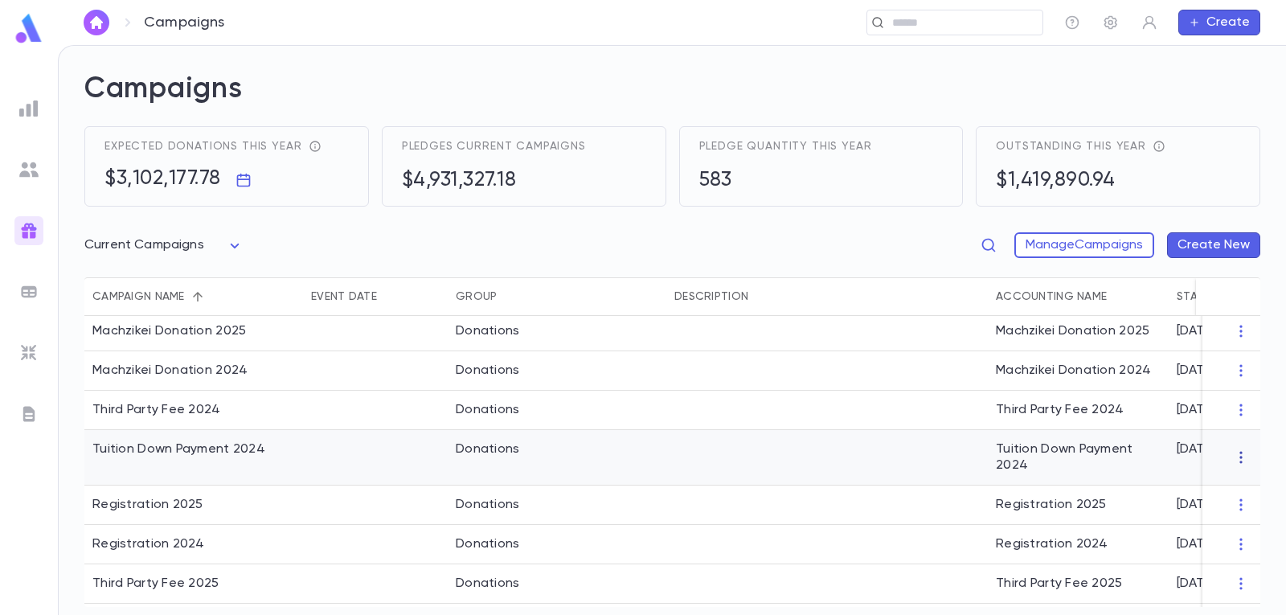
click at [1232, 456] on icon "button" at bounding box center [1240, 457] width 16 height 16
click at [1207, 542] on li "Change Group" at bounding box center [1217, 535] width 116 height 26
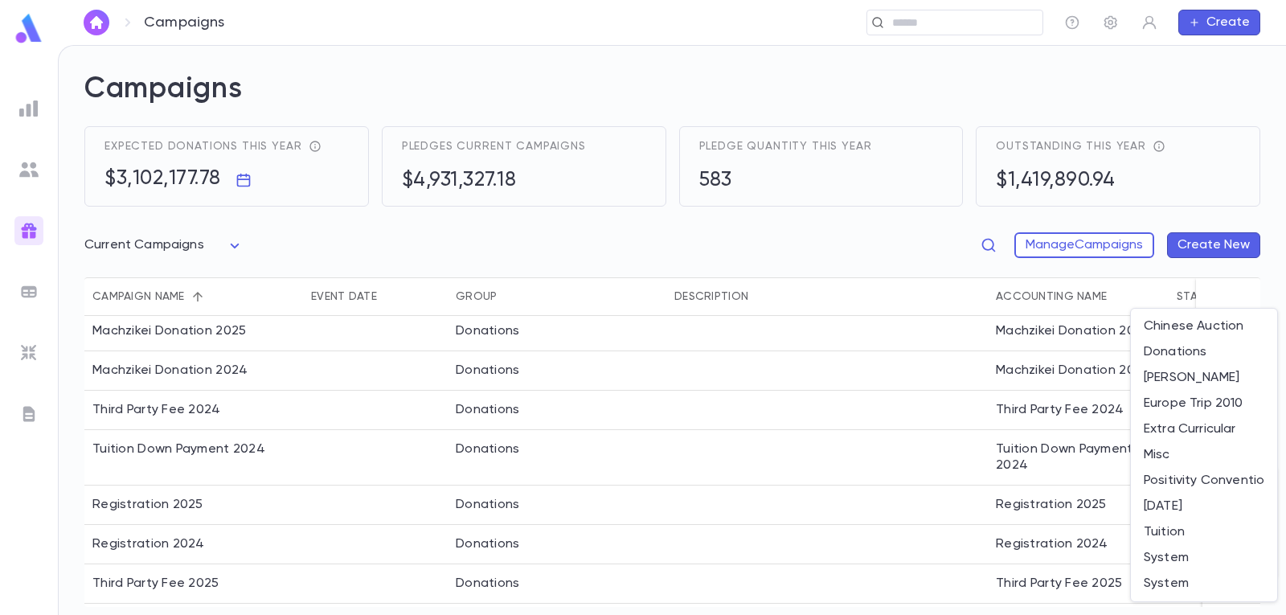
click at [852, 239] on div at bounding box center [643, 307] width 1286 height 615
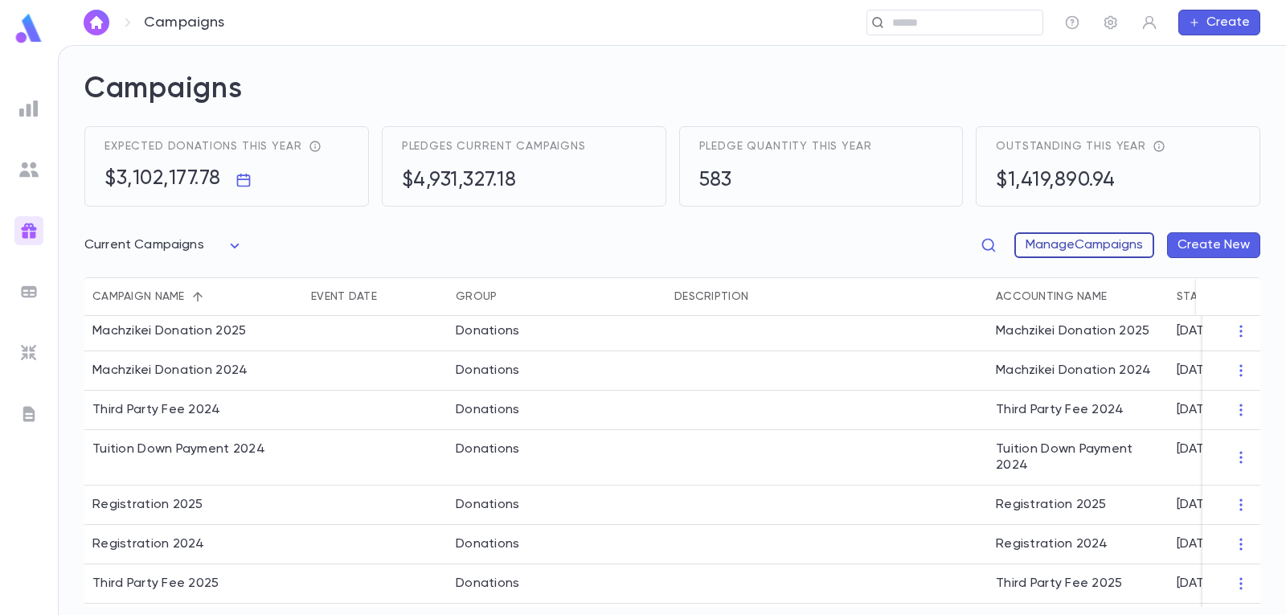
click at [1061, 256] on button "Manage Campaigns" at bounding box center [1084, 245] width 140 height 26
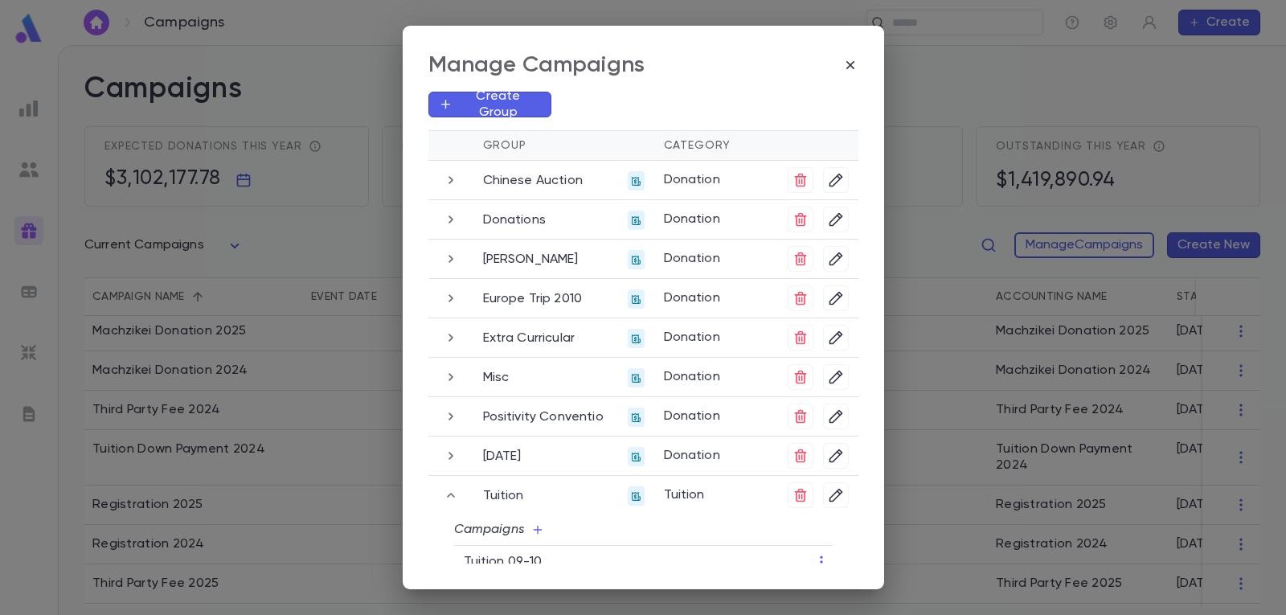
click at [442, 216] on icon "button" at bounding box center [451, 219] width 18 height 19
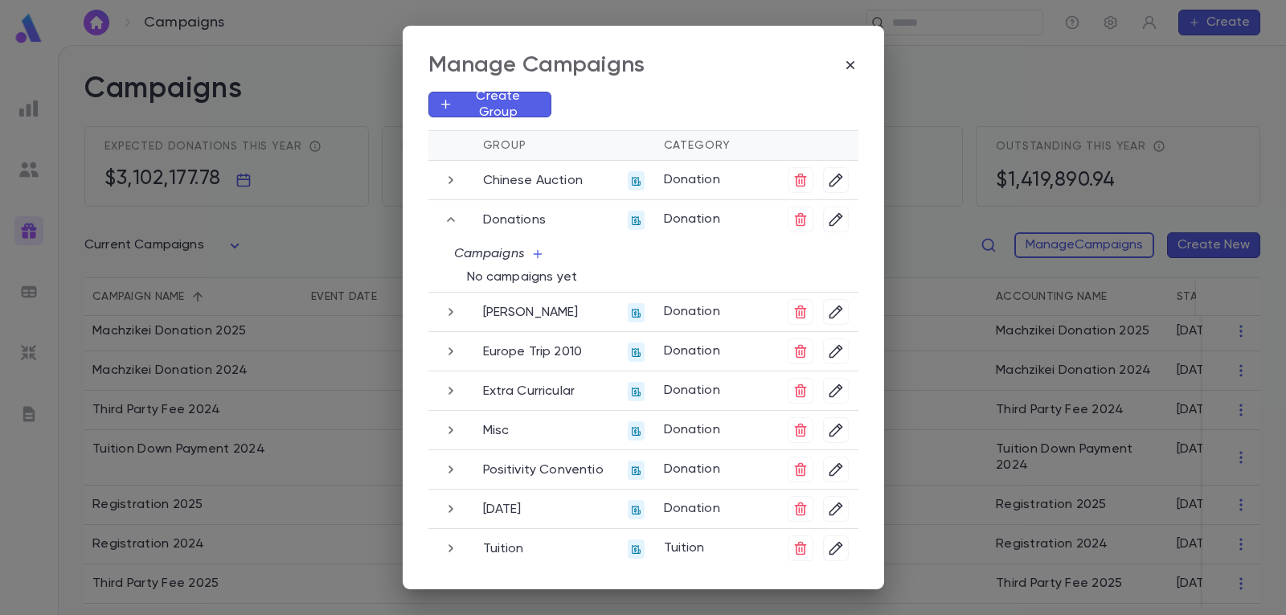
click at [811, 261] on div "Campaigns No campaigns yet" at bounding box center [643, 265] width 404 height 53
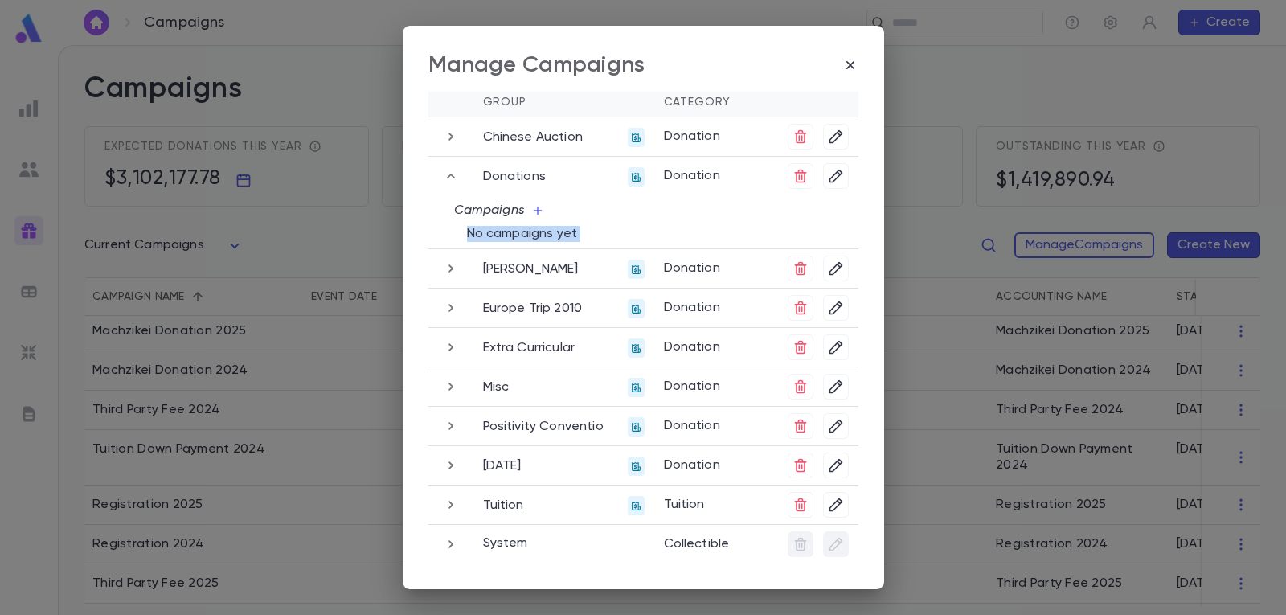
scroll to position [80, 0]
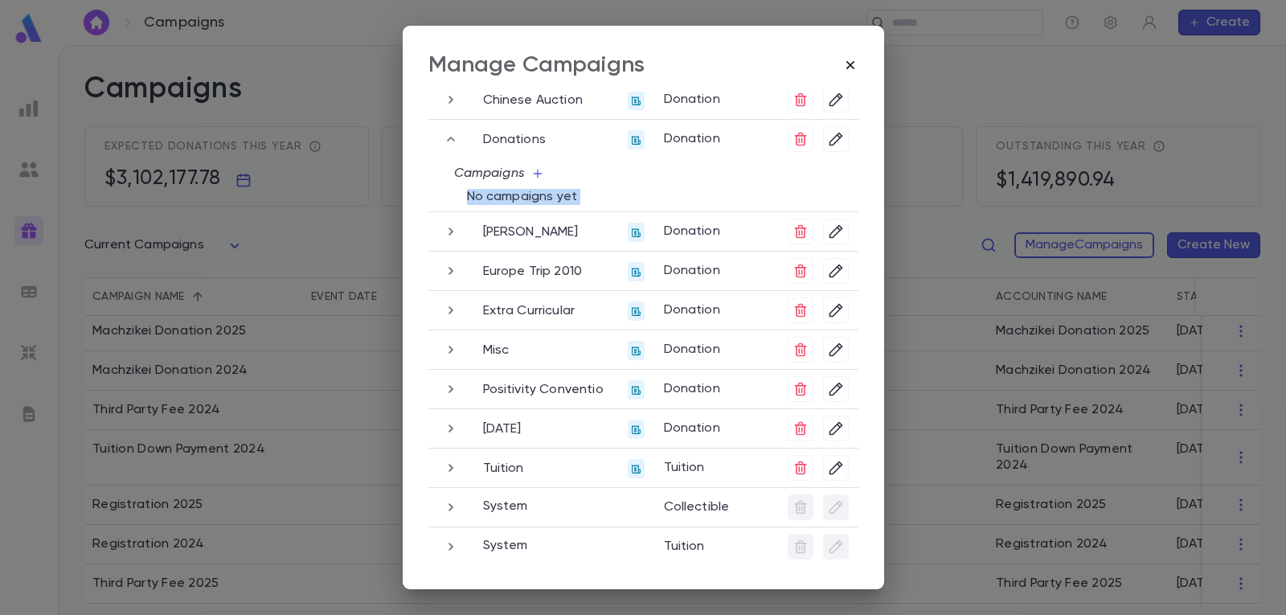
click at [851, 71] on icon "button" at bounding box center [850, 65] width 16 height 16
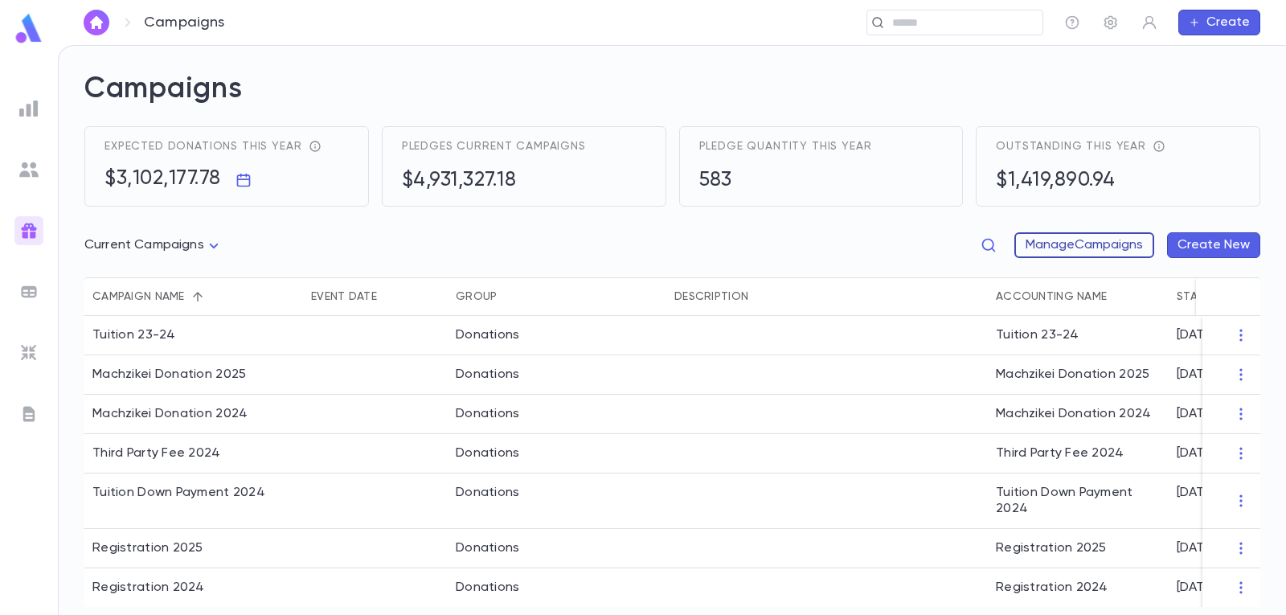
click at [1081, 242] on button "Manage Campaigns" at bounding box center [1084, 245] width 140 height 26
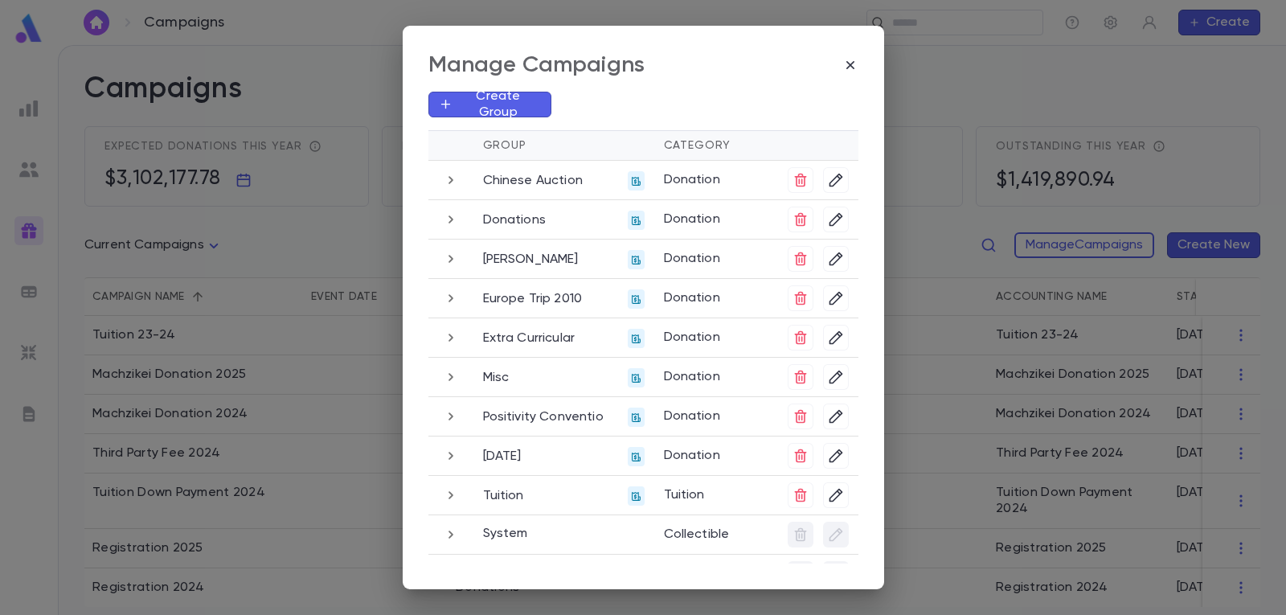
click at [450, 220] on icon "button" at bounding box center [451, 219] width 18 height 19
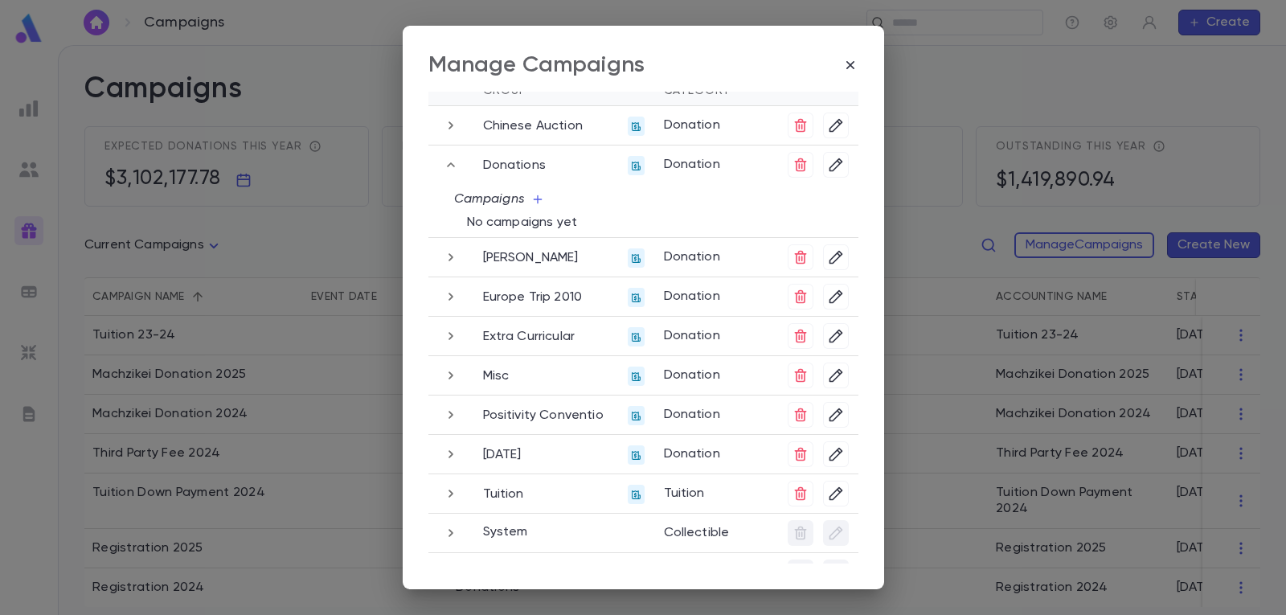
scroll to position [84, 0]
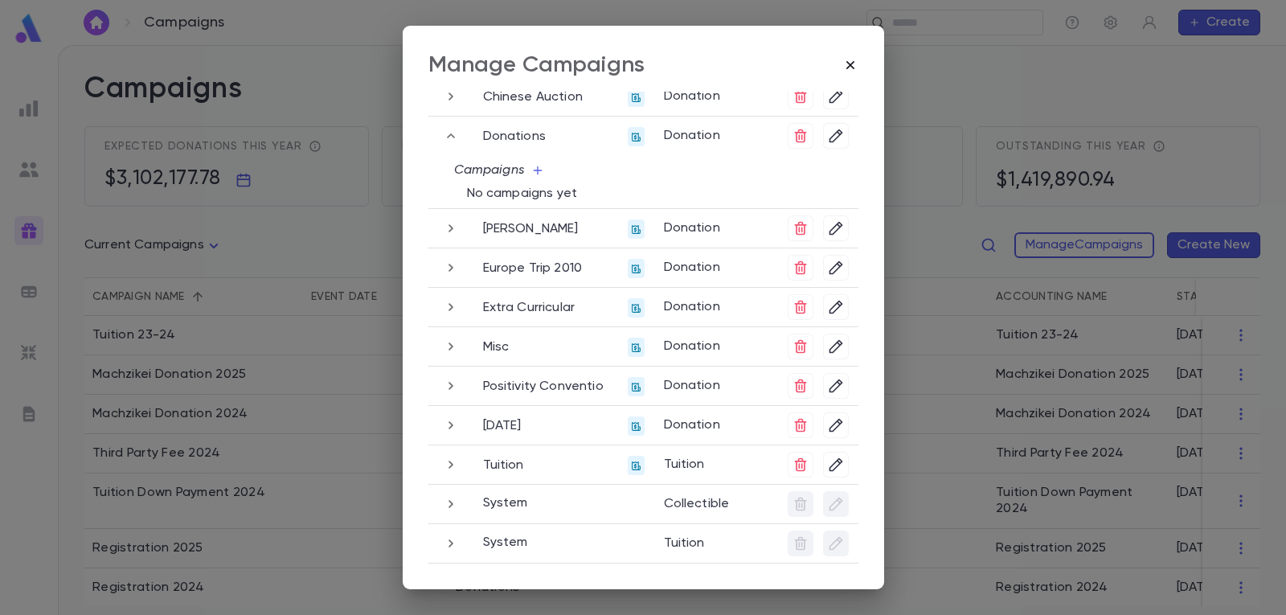
click at [850, 70] on icon "button" at bounding box center [850, 65] width 16 height 16
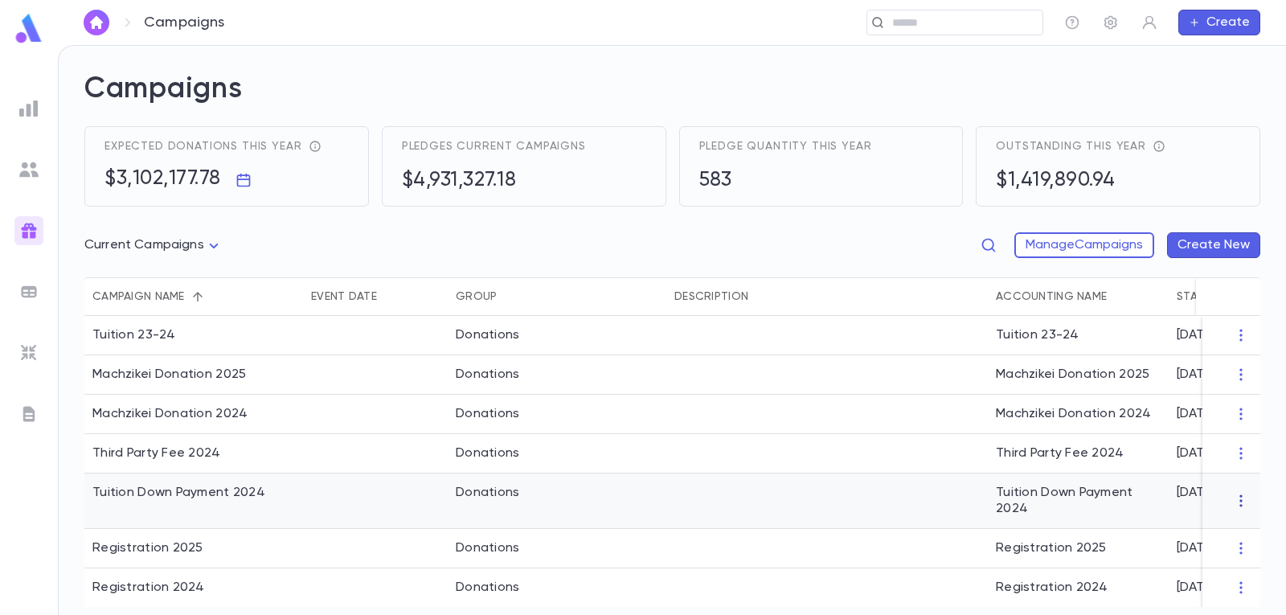
click at [1232, 501] on icon "button" at bounding box center [1240, 501] width 16 height 16
click at [1215, 556] on li "Change Group" at bounding box center [1217, 558] width 116 height 26
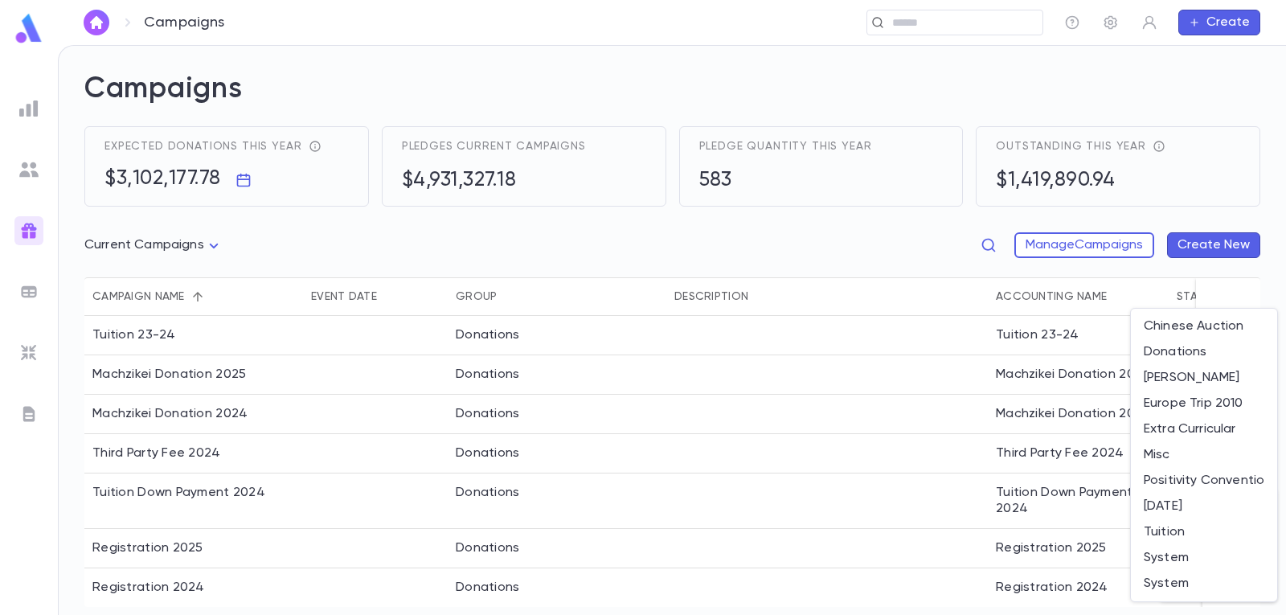
click at [1062, 245] on div at bounding box center [643, 307] width 1286 height 615
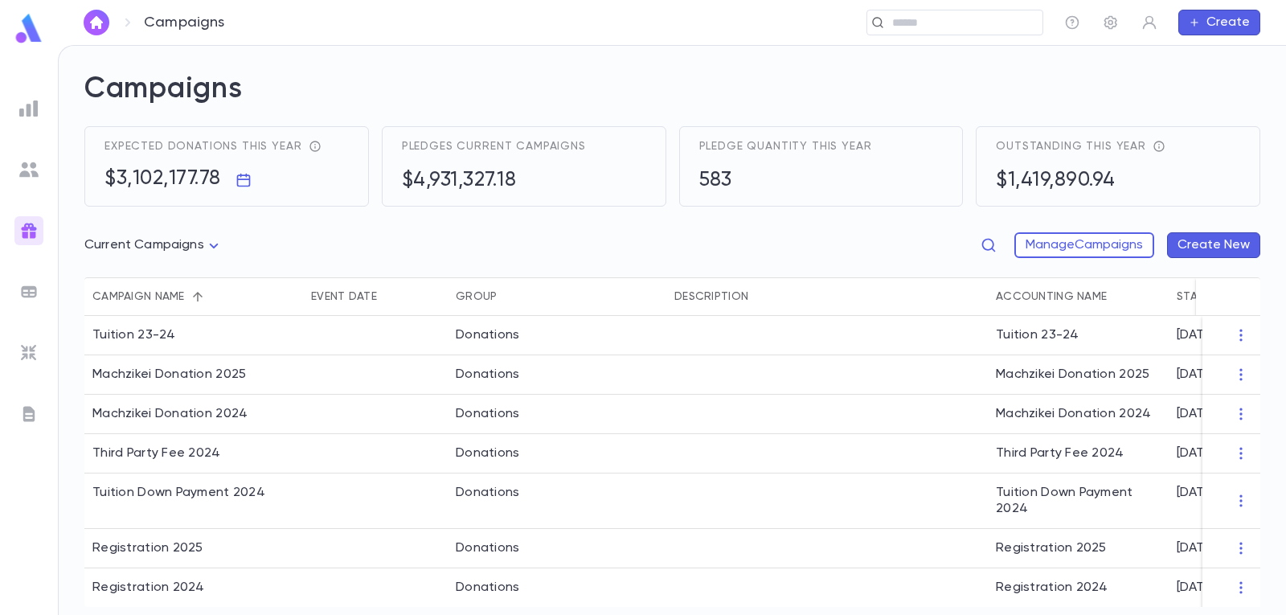
click at [1062, 245] on button "Manage Campaigns" at bounding box center [1084, 245] width 140 height 26
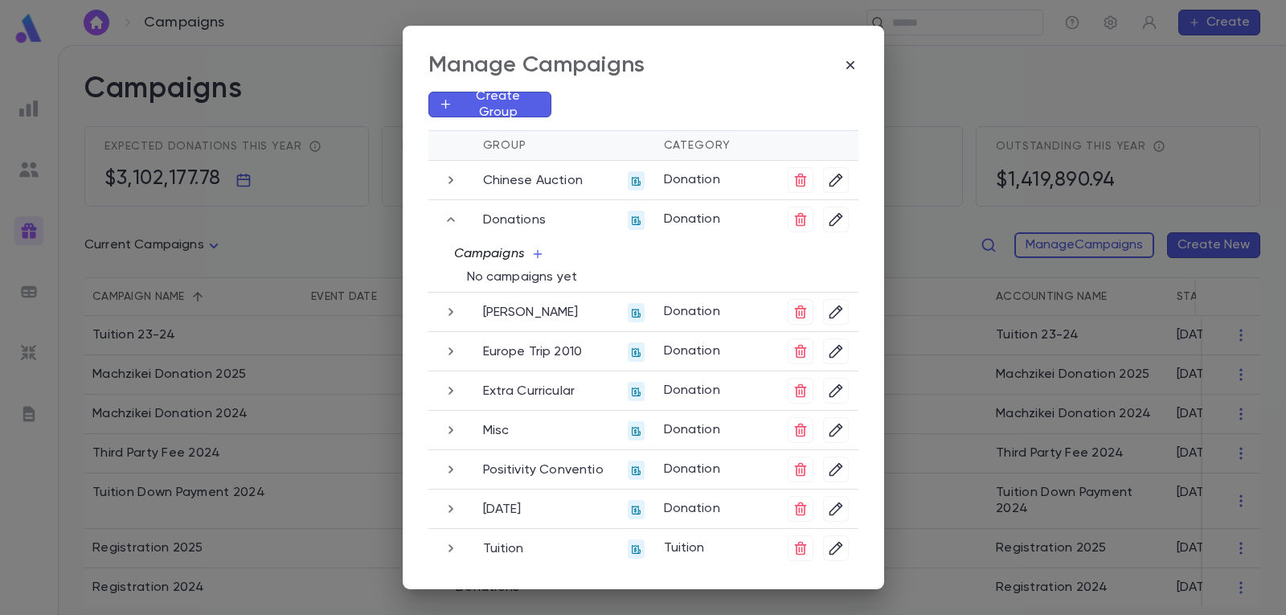
click at [533, 252] on icon "button" at bounding box center [537, 254] width 9 height 9
click at [533, 252] on div at bounding box center [643, 307] width 1286 height 615
click at [828, 214] on icon "button" at bounding box center [836, 219] width 16 height 16
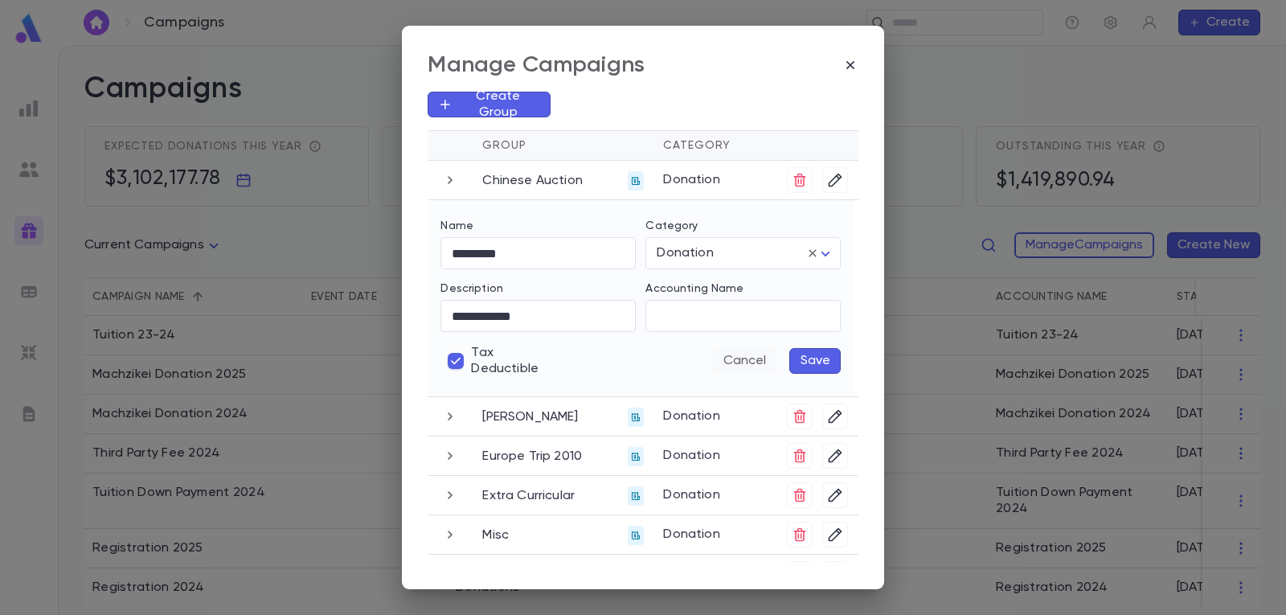
click at [741, 358] on button "Cancel" at bounding box center [744, 361] width 63 height 26
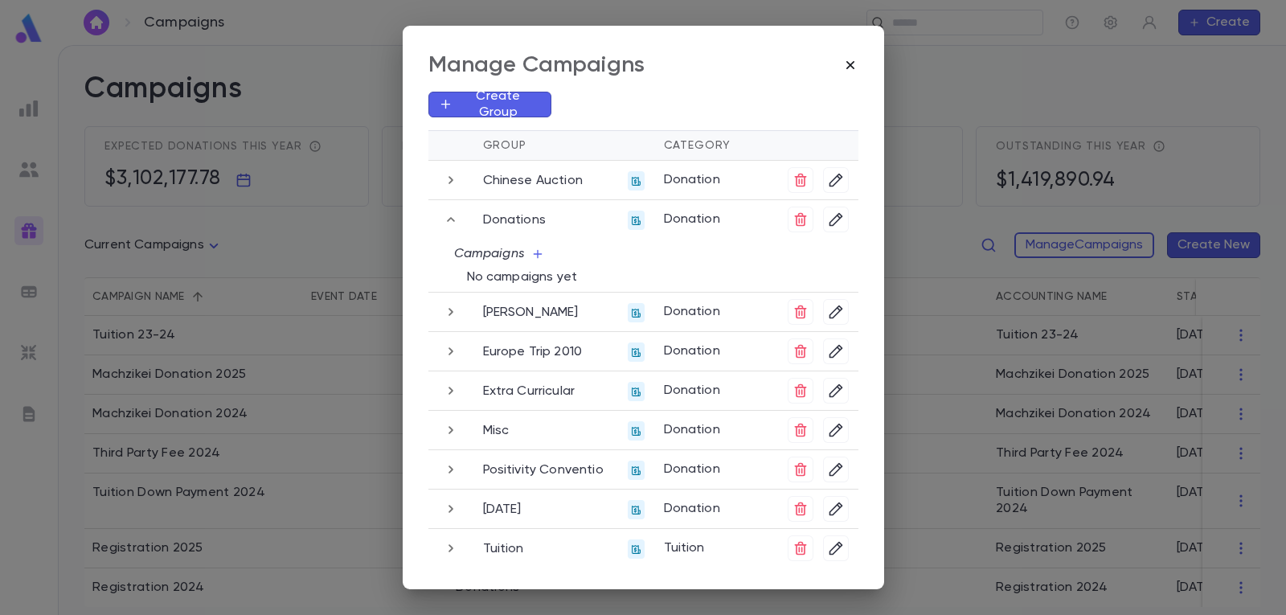
click at [849, 58] on icon "button" at bounding box center [850, 65] width 16 height 16
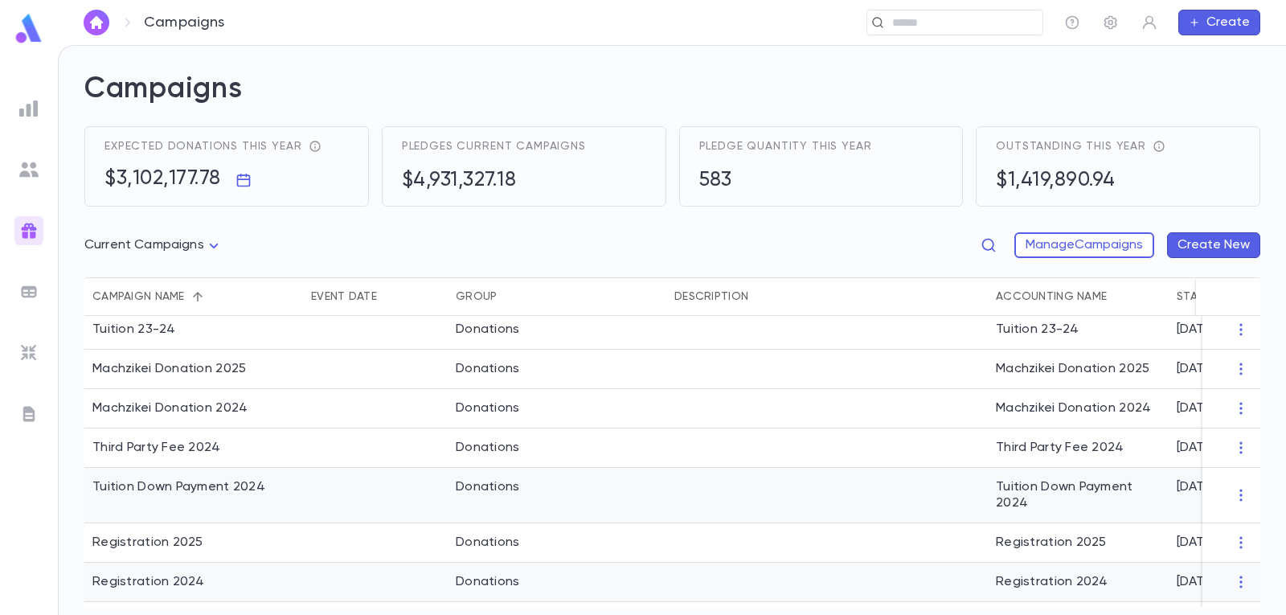
scroll to position [0, 0]
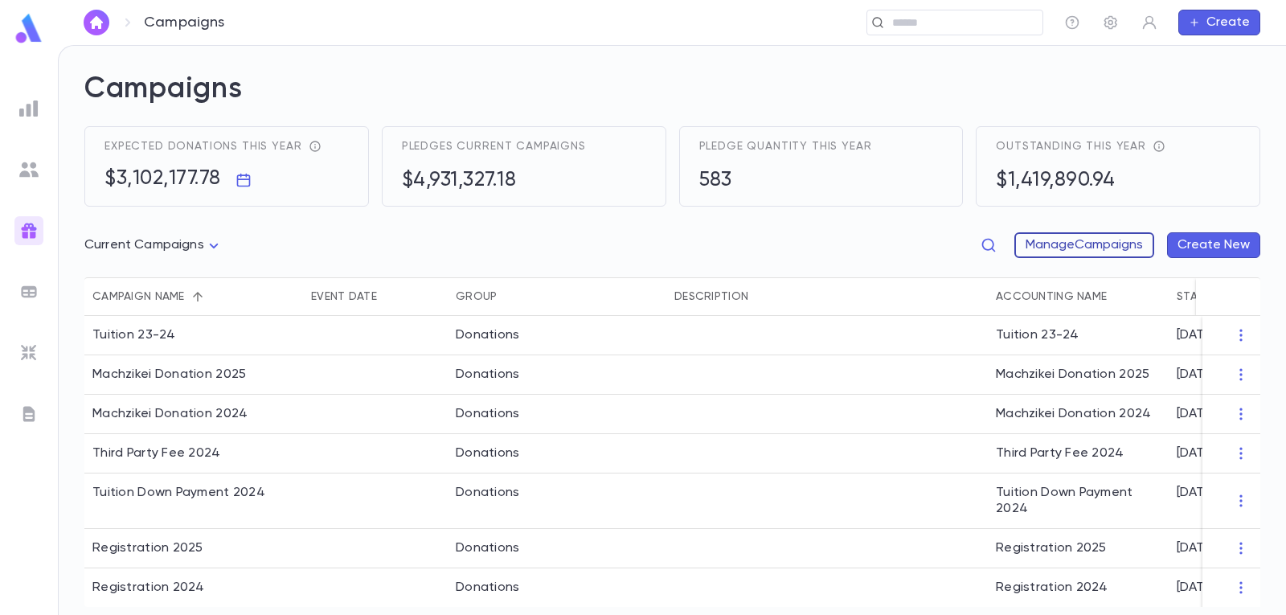
click at [1094, 237] on button "Manage Campaigns" at bounding box center [1084, 245] width 140 height 26
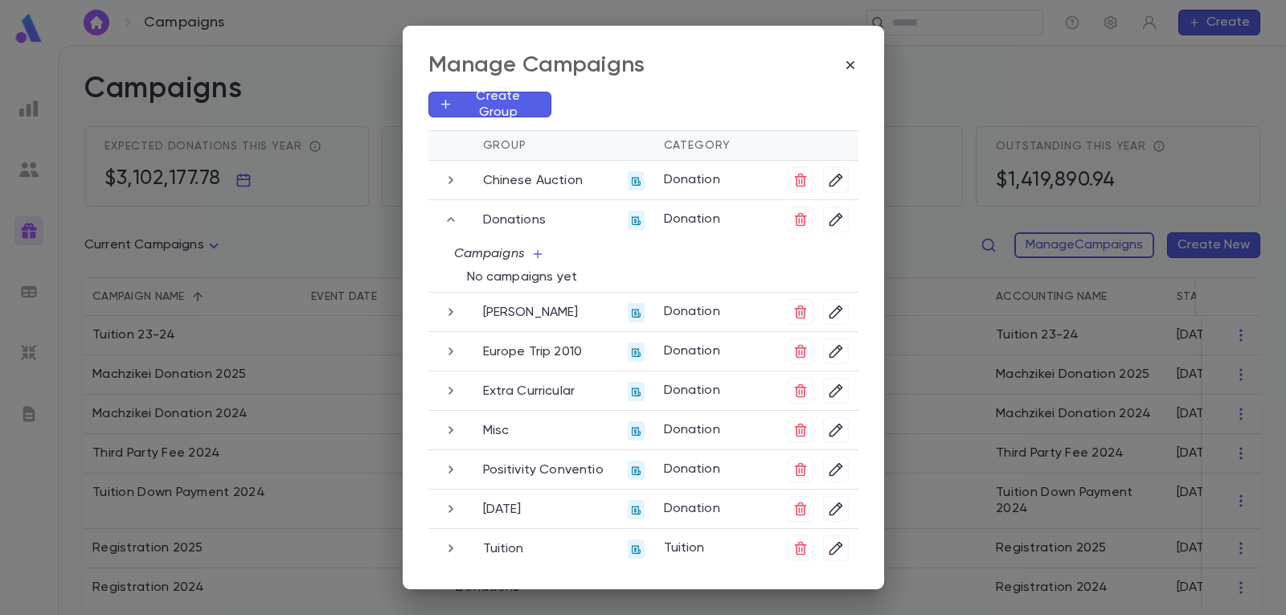
click at [448, 219] on icon "button" at bounding box center [451, 219] width 18 height 19
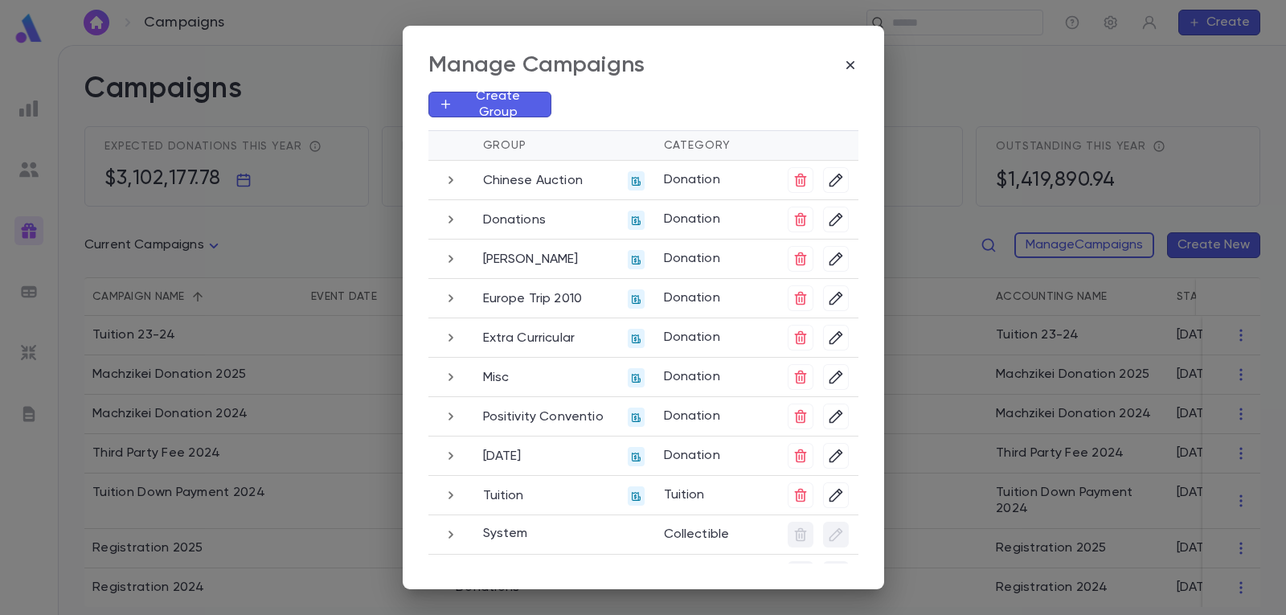
click at [448, 219] on icon "button" at bounding box center [451, 219] width 18 height 19
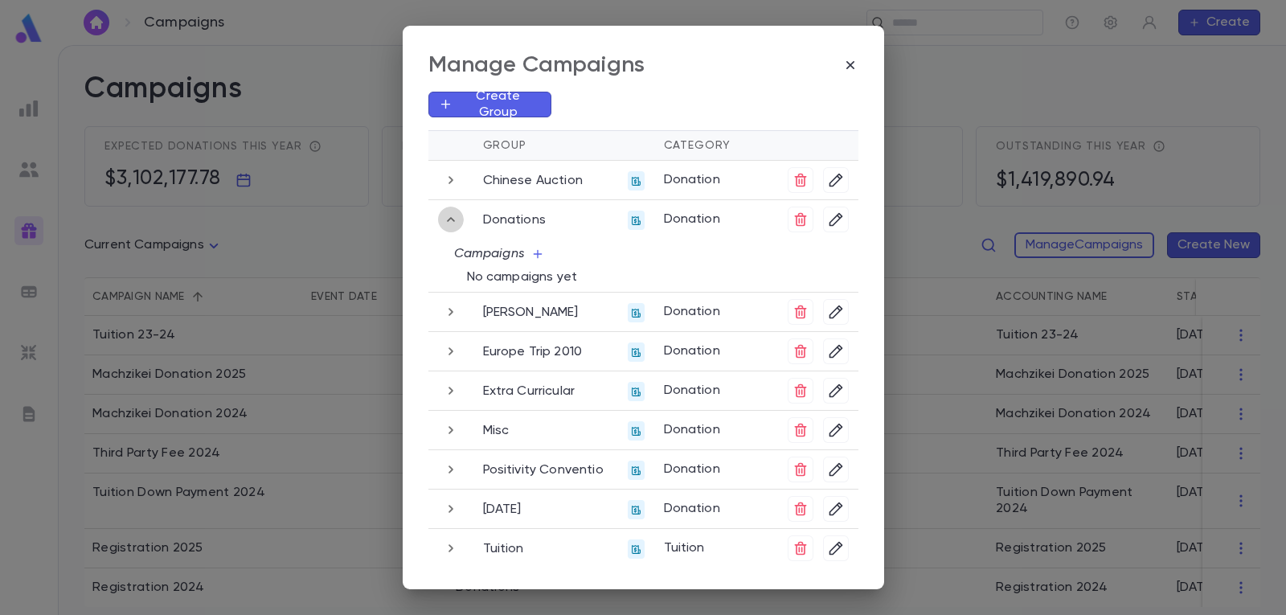
click at [448, 219] on icon "button" at bounding box center [451, 219] width 8 height 5
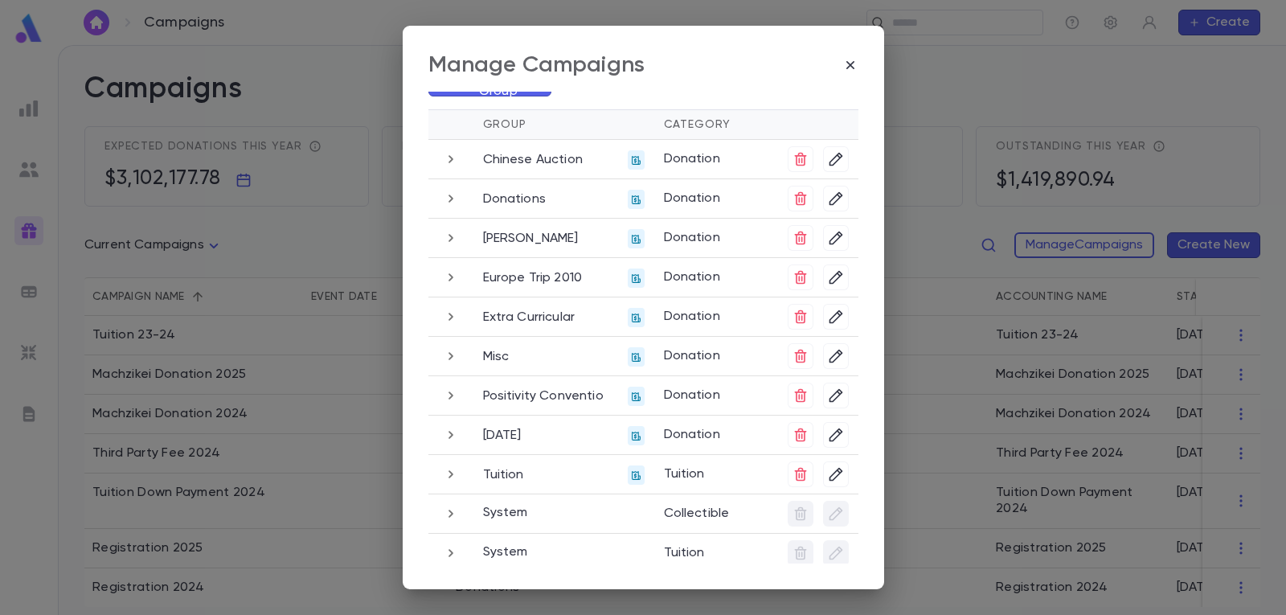
scroll to position [31, 0]
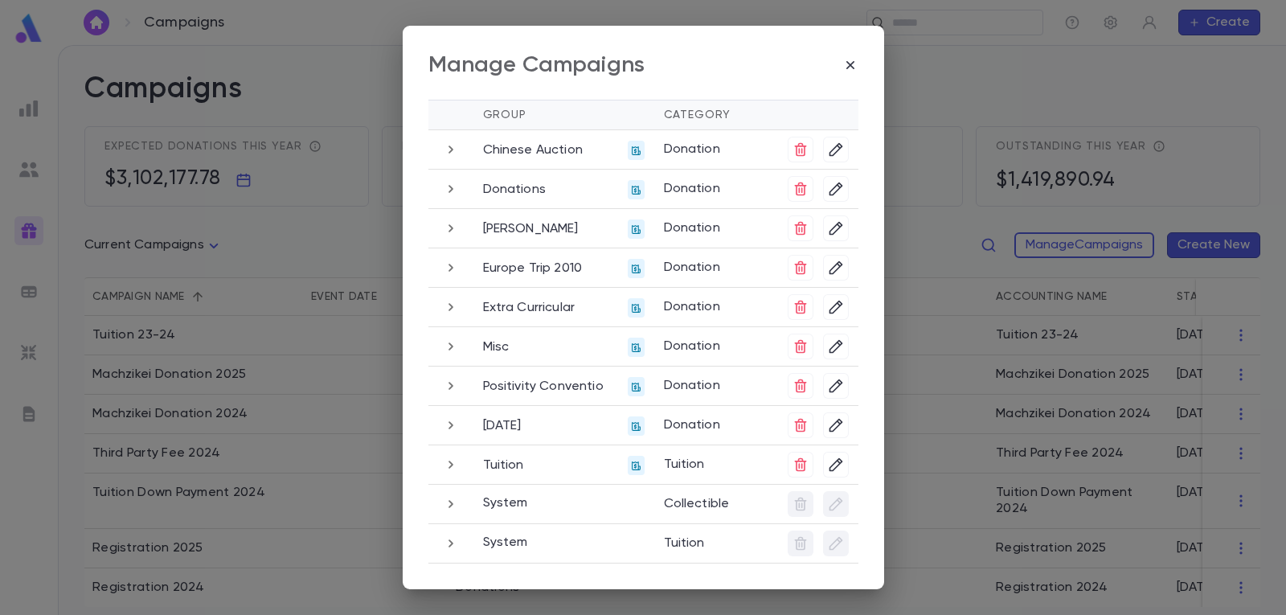
click at [442, 459] on icon "button" at bounding box center [451, 464] width 18 height 19
click at [444, 195] on icon "button" at bounding box center [451, 188] width 18 height 19
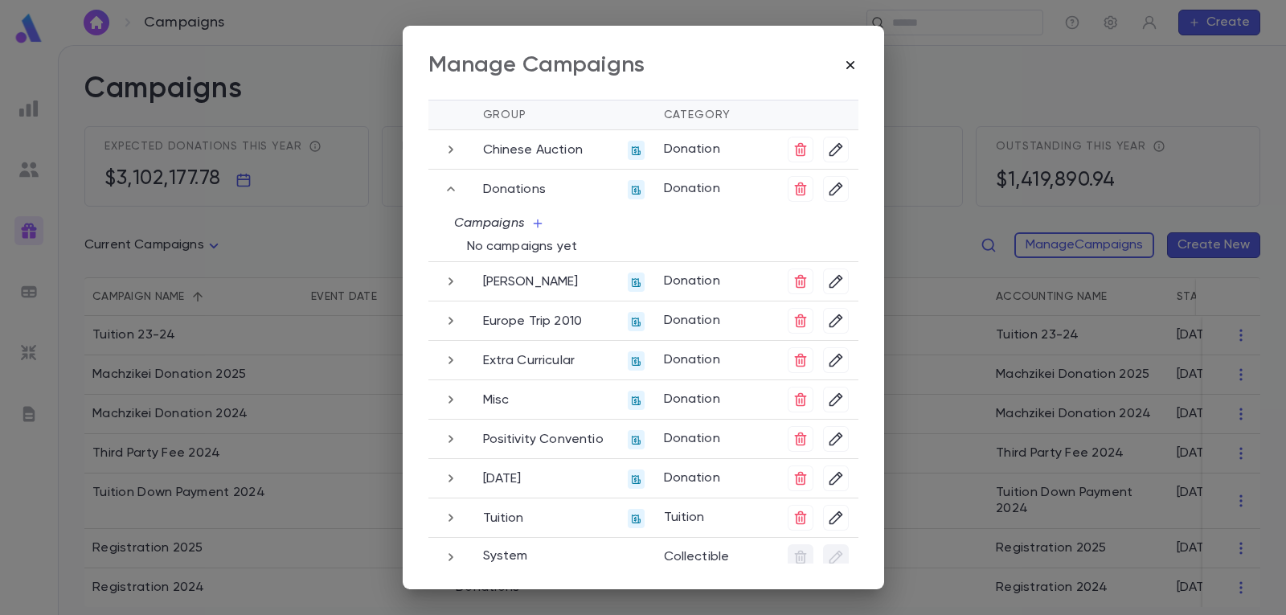
click at [856, 69] on icon "button" at bounding box center [850, 65] width 16 height 16
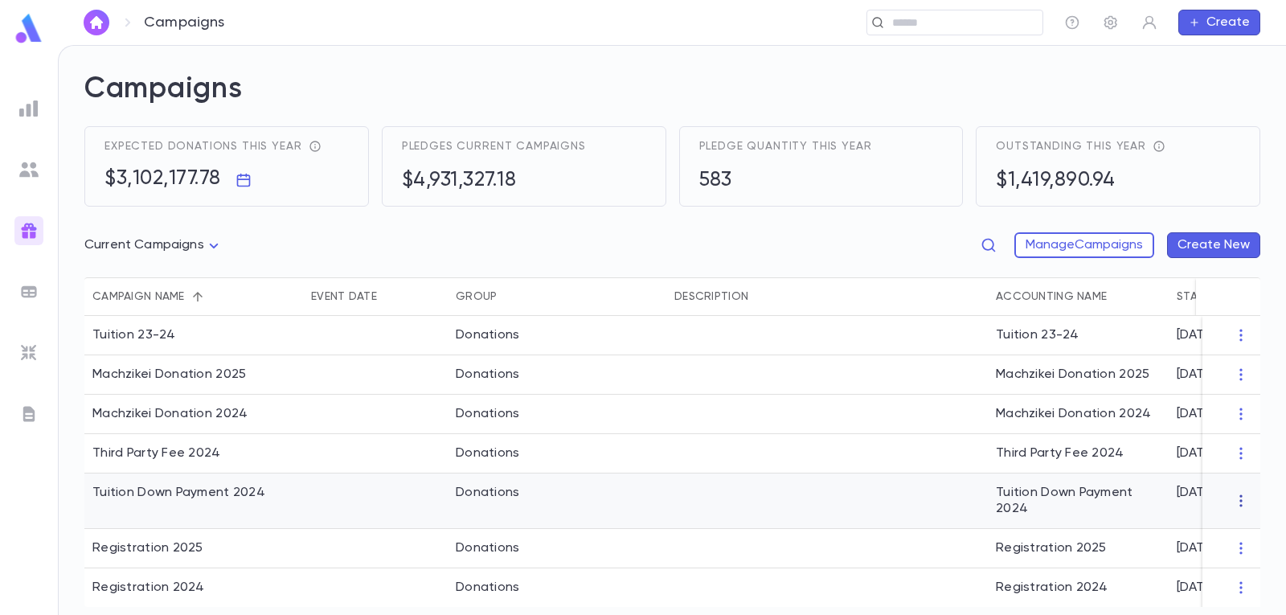
click at [1232, 505] on icon "button" at bounding box center [1240, 501] width 16 height 16
click at [1219, 558] on li "Change Group" at bounding box center [1217, 558] width 116 height 26
